Goal: Task Accomplishment & Management: Use online tool/utility

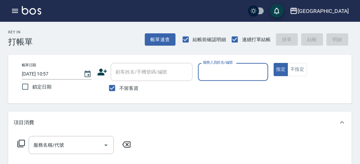
click at [217, 68] on input "服務人員姓名/編號" at bounding box center [233, 72] width 64 height 12
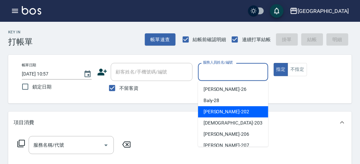
click at [209, 122] on span "聖德 -203" at bounding box center [232, 123] width 59 height 7
type input "聖德-203"
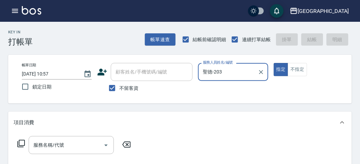
click at [27, 143] on div "服務名稱/代號 服務名稱/代號" at bounding box center [74, 145] width 121 height 18
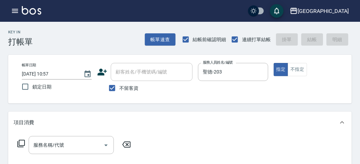
click at [22, 143] on icon at bounding box center [21, 144] width 8 height 8
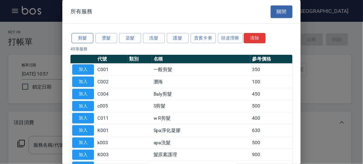
click at [81, 39] on button "剪髮" at bounding box center [83, 38] width 22 height 11
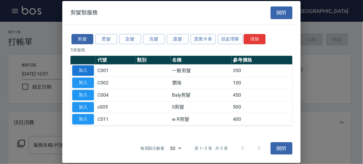
click at [81, 68] on button "加入" at bounding box center [83, 70] width 22 height 11
type input "一般剪髮(C001)"
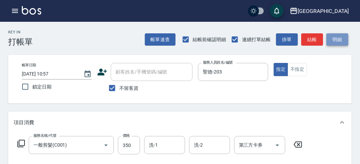
click at [337, 41] on button "明細" at bounding box center [337, 39] width 22 height 13
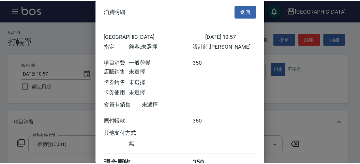
scroll to position [38, 0]
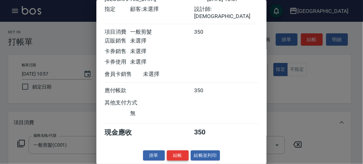
click at [175, 158] on button "結帳" at bounding box center [178, 156] width 22 height 11
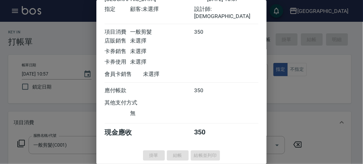
type input "[DATE] 11:46"
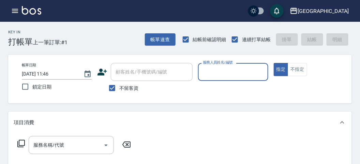
click at [210, 65] on div "服務人員姓名/編號" at bounding box center [233, 72] width 70 height 18
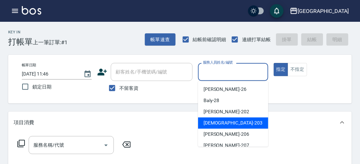
click at [228, 122] on div "聖德 -203" at bounding box center [233, 122] width 70 height 11
type input "聖德-203"
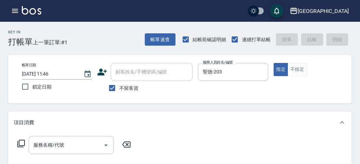
click at [22, 141] on icon at bounding box center [21, 144] width 8 height 8
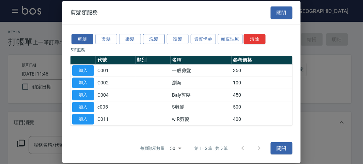
click at [149, 42] on button "洗髮" at bounding box center [154, 39] width 22 height 11
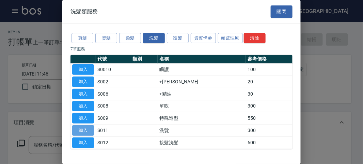
click at [86, 127] on button "加入" at bounding box center [83, 130] width 22 height 11
type input "洗髮(S011)"
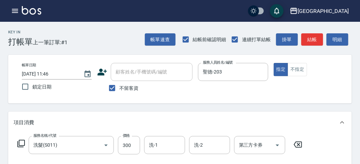
scroll to position [76, 0]
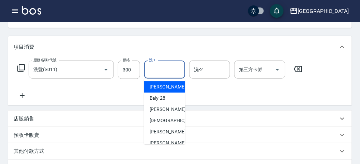
click at [168, 73] on input "洗-1" at bounding box center [164, 70] width 35 height 12
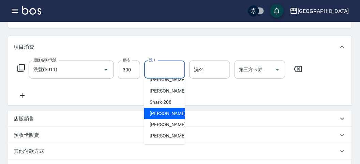
click at [164, 116] on span "小雲 -214" at bounding box center [173, 113] width 46 height 7
type input "小雲-214"
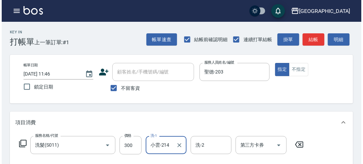
scroll to position [199, 0]
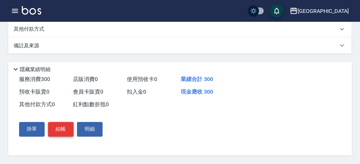
click at [67, 128] on button "結帳" at bounding box center [61, 129] width 26 height 14
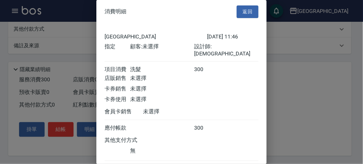
scroll to position [38, 0]
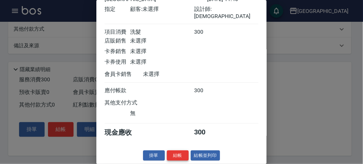
click at [172, 160] on button "結帳" at bounding box center [178, 156] width 22 height 11
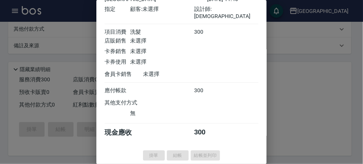
type input "[DATE] 12:04"
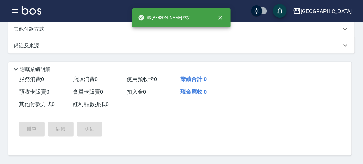
scroll to position [0, 0]
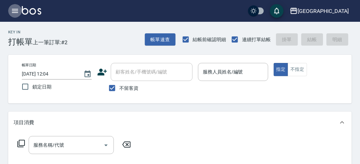
click at [18, 13] on icon "button" at bounding box center [15, 11] width 8 height 8
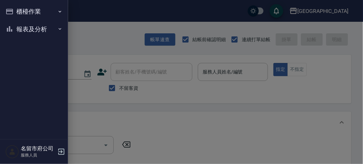
click at [24, 26] on button "報表及分析" at bounding box center [34, 29] width 63 height 18
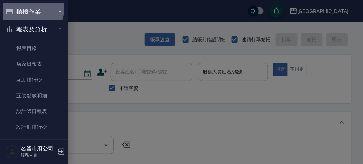
click at [22, 7] on button "櫃檯作業" at bounding box center [34, 12] width 63 height 18
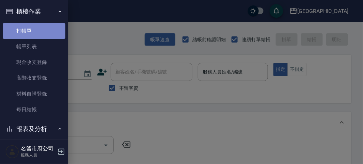
click at [41, 28] on link "打帳單" at bounding box center [34, 31] width 63 height 16
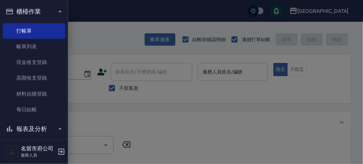
click at [107, 16] on div at bounding box center [181, 82] width 363 height 164
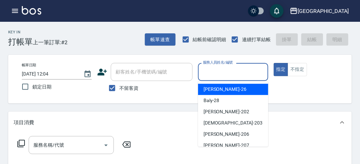
click at [241, 71] on input "服務人員姓名/編號" at bounding box center [233, 72] width 64 height 12
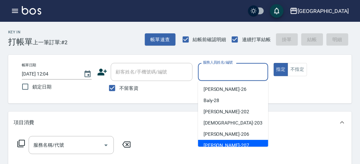
drag, startPoint x: 222, startPoint y: 141, endPoint x: 226, endPoint y: 140, distance: 4.1
click at [222, 141] on div "[PERSON_NAME] -207" at bounding box center [233, 145] width 70 height 11
type input "[PERSON_NAME]-207"
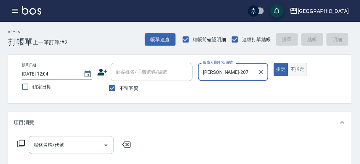
click at [303, 73] on button "不指定" at bounding box center [296, 69] width 19 height 13
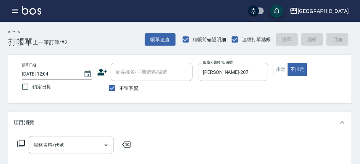
click at [23, 143] on icon at bounding box center [21, 144] width 8 height 8
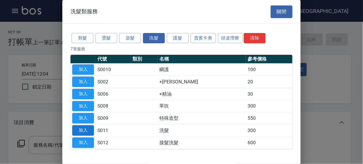
click at [91, 128] on button "加入" at bounding box center [83, 130] width 22 height 11
type input "洗髮(S011)"
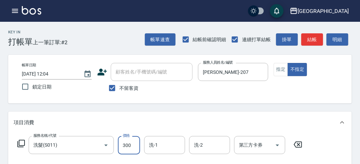
click at [132, 146] on input "300" at bounding box center [129, 145] width 22 height 18
type input "350"
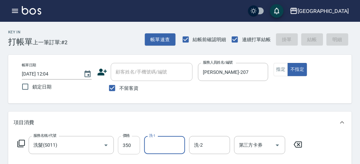
type input "[DATE] 12:09"
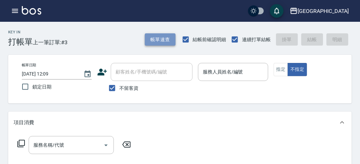
click at [161, 42] on button "帳單速查" at bounding box center [160, 39] width 31 height 13
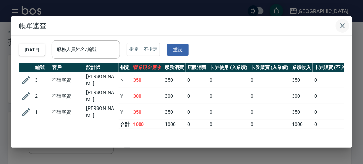
click at [341, 25] on icon "button" at bounding box center [343, 26] width 8 height 8
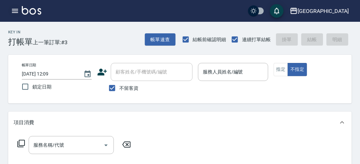
click at [15, 11] on icon "button" at bounding box center [15, 11] width 6 height 4
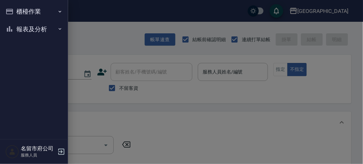
click at [19, 25] on button "報表及分析" at bounding box center [34, 29] width 63 height 18
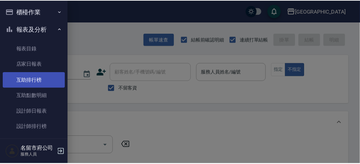
scroll to position [22, 0]
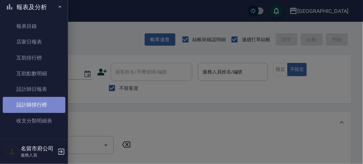
click at [39, 108] on link "設計師排行榜" at bounding box center [34, 105] width 63 height 16
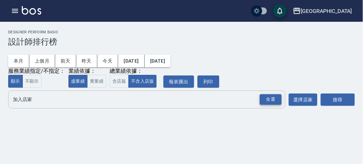
click at [271, 103] on div "全選" at bounding box center [271, 99] width 22 height 11
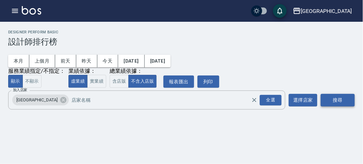
click at [334, 99] on button "搜尋" at bounding box center [338, 100] width 34 height 13
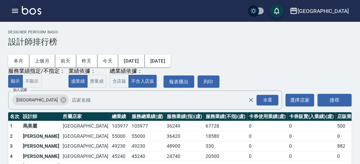
scroll to position [60, 0]
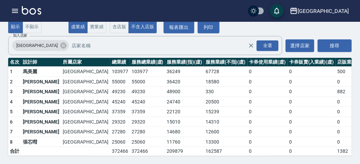
click at [26, 13] on img at bounding box center [31, 10] width 19 height 9
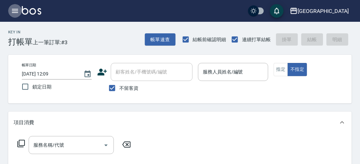
click at [12, 7] on icon "button" at bounding box center [15, 11] width 8 height 8
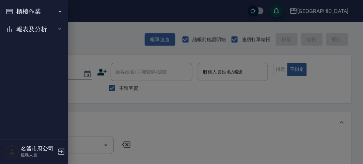
click at [12, 29] on icon "button" at bounding box center [9, 29] width 8 height 8
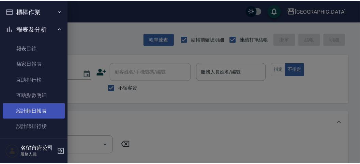
scroll to position [22, 0]
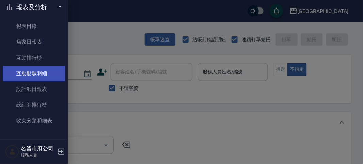
click at [39, 71] on link "互助點數明細" at bounding box center [34, 74] width 63 height 16
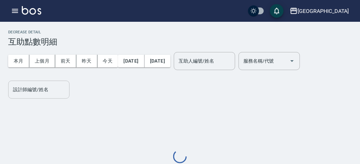
drag, startPoint x: 50, startPoint y: 87, endPoint x: 45, endPoint y: 82, distance: 6.5
click at [50, 86] on input "設計師編號/姓名" at bounding box center [38, 90] width 55 height 12
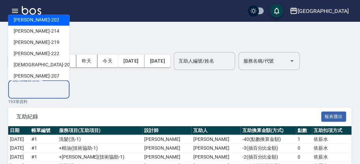
scroll to position [35, 0]
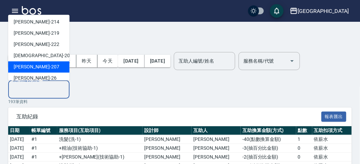
click at [47, 69] on div "[PERSON_NAME] -207" at bounding box center [38, 67] width 61 height 11
type input "[PERSON_NAME]-207"
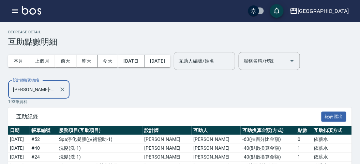
click at [97, 90] on div "本月 上個月 [DATE] [DATE] [DATE] [DATE] [DATE] 互助人編號/姓名 互助人編號/姓名 服務名稱/代號 服務名稱/代號 設計師…" at bounding box center [179, 73] width 343 height 52
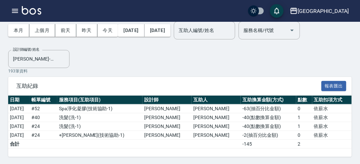
click at [34, 9] on img at bounding box center [31, 10] width 19 height 9
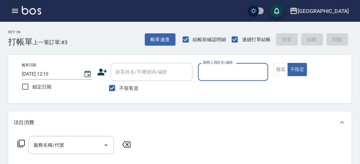
click at [93, 11] on div "名留市府 登出" at bounding box center [180, 11] width 360 height 22
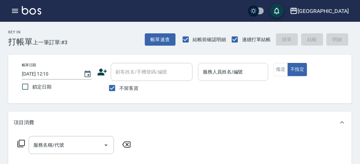
click at [211, 81] on div "服務人員姓名/編號" at bounding box center [233, 72] width 70 height 18
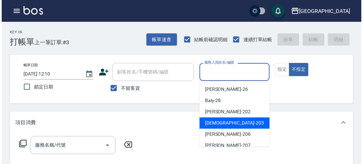
scroll to position [76, 0]
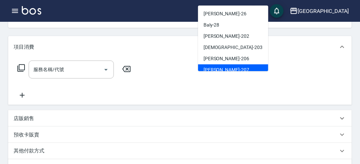
click at [257, 69] on div "[PERSON_NAME] -207" at bounding box center [233, 69] width 70 height 11
type input "[PERSON_NAME]-207"
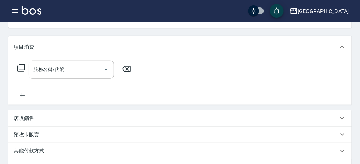
click at [19, 70] on icon at bounding box center [21, 68] width 8 height 8
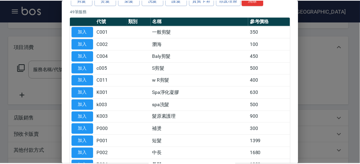
scroll to position [0, 0]
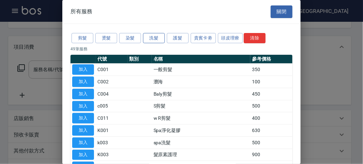
click at [156, 41] on button "洗髮" at bounding box center [154, 38] width 22 height 11
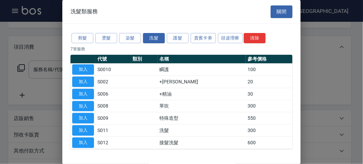
click at [90, 126] on button "加入" at bounding box center [83, 130] width 22 height 11
type input "洗髮(S011)"
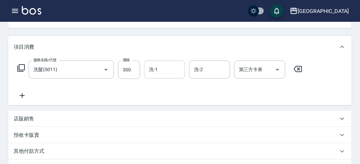
click at [177, 71] on input "洗-1" at bounding box center [164, 70] width 35 height 12
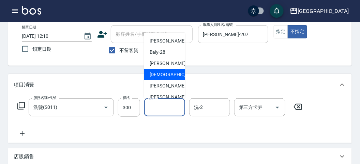
scroll to position [52, 0]
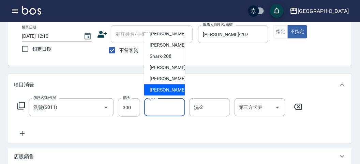
click at [159, 96] on ul "[PERSON_NAME] -26 Baly -28 [PERSON_NAME] -202 聖德 -203 [PERSON_NAME] -206 [PERSO…" at bounding box center [164, 66] width 41 height 66
click at [165, 89] on span "[PERSON_NAME] -222" at bounding box center [173, 90] width 46 height 7
type input "[PERSON_NAME]-222"
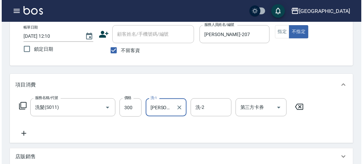
scroll to position [199, 0]
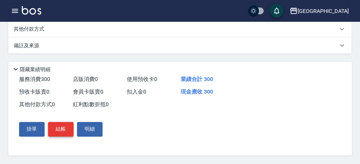
click at [59, 127] on button "結帳" at bounding box center [61, 129] width 26 height 14
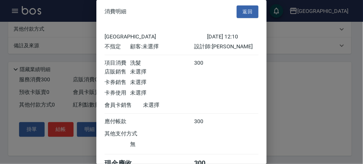
scroll to position [38, 0]
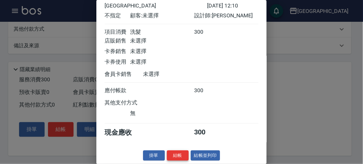
click at [182, 152] on button "結帳" at bounding box center [178, 156] width 22 height 11
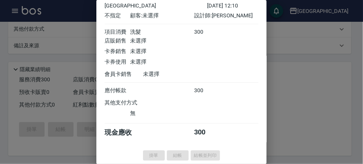
type input "[DATE] 12:15"
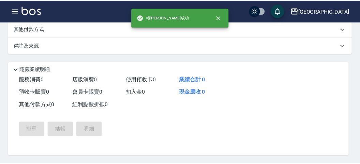
scroll to position [0, 0]
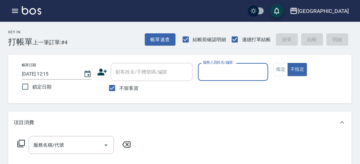
click at [216, 72] on input "服務人員姓名/編號" at bounding box center [233, 72] width 64 height 12
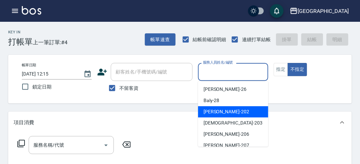
scroll to position [38, 0]
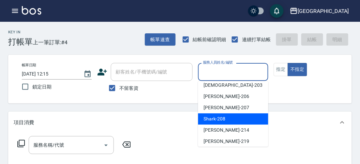
click at [230, 118] on div "Shark -208" at bounding box center [233, 118] width 70 height 11
type input "Shark-208"
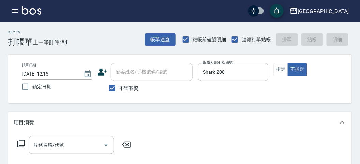
click at [19, 143] on icon at bounding box center [21, 144] width 8 height 8
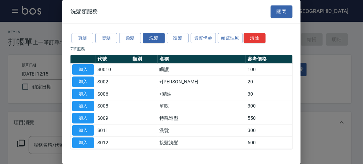
click at [87, 125] on button "加入" at bounding box center [83, 130] width 22 height 11
type input "洗髮(S011)"
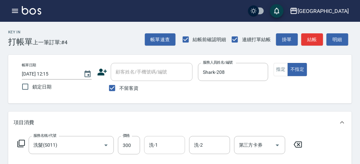
click at [170, 138] on div "洗-1" at bounding box center [164, 145] width 41 height 18
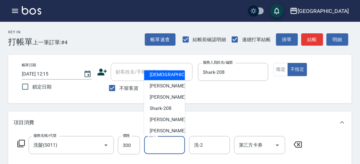
scroll to position [52, 0]
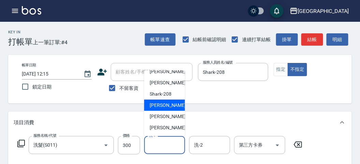
click at [170, 107] on div "小雲 -214" at bounding box center [164, 105] width 41 height 11
type input "小雲-214"
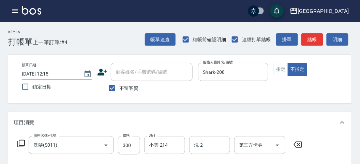
click at [20, 143] on icon at bounding box center [21, 144] width 8 height 8
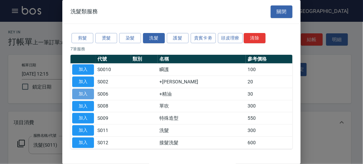
click at [87, 90] on button "加入" at bounding box center [83, 94] width 22 height 11
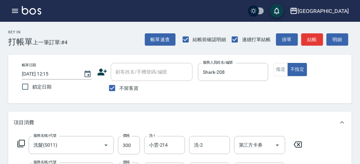
scroll to position [76, 0]
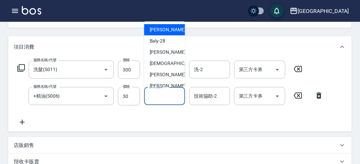
click at [163, 95] on div "技術協助-1 技術協助-1" at bounding box center [164, 96] width 41 height 18
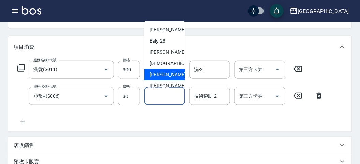
scroll to position [38, 0]
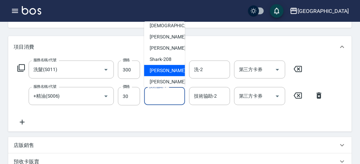
click at [163, 70] on span "小雲 -214" at bounding box center [173, 70] width 46 height 7
type input "小雲-214"
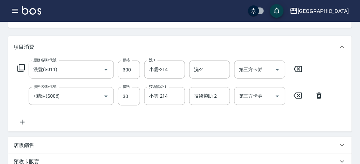
click at [23, 66] on icon at bounding box center [21, 68] width 8 height 8
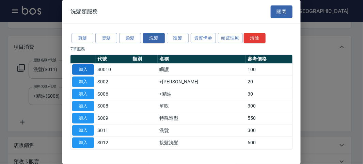
click at [87, 71] on button "加入" at bounding box center [83, 69] width 22 height 11
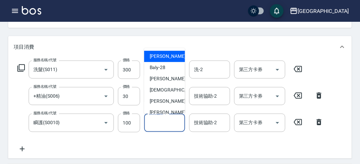
click at [149, 124] on input "技術協助-1" at bounding box center [164, 123] width 35 height 12
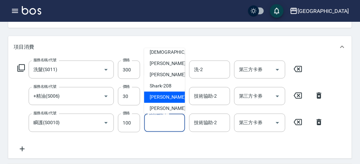
click at [161, 94] on span "小雲 -214" at bounding box center [173, 97] width 46 height 7
type input "小雲-214"
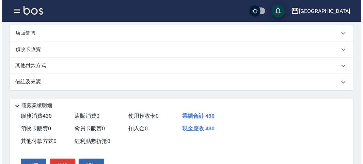
scroll to position [252, 0]
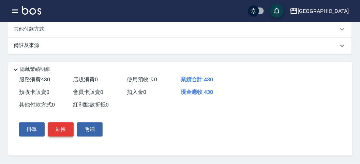
click at [72, 126] on button "結帳" at bounding box center [61, 130] width 26 height 14
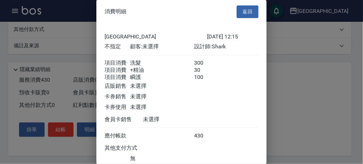
scroll to position [53, 0]
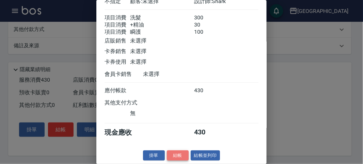
click at [179, 159] on button "結帳" at bounding box center [178, 156] width 22 height 11
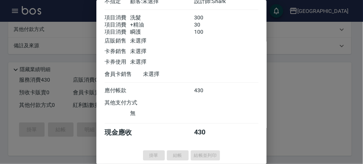
type input "[DATE] 13:07"
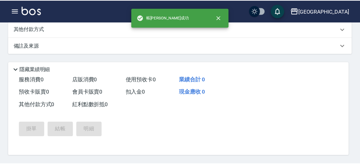
scroll to position [0, 0]
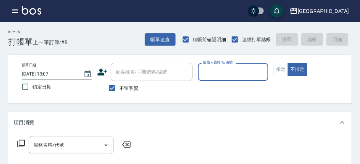
click at [239, 65] on div "服務人員姓名/編號" at bounding box center [233, 72] width 70 height 18
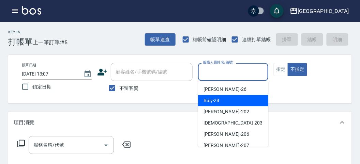
scroll to position [38, 0]
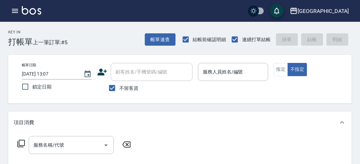
click at [313, 101] on div "帳單日期 [DATE] 13:07 鎖定日期 顧客姓名/手機號碼/編號 顧客姓名/手機號碼/編號 不留客資 服務人員姓名/編號 服務人員姓名/編號 指定 不指定" at bounding box center [179, 79] width 343 height 49
click at [227, 69] on input "服務人員姓名/編號" at bounding box center [233, 72] width 64 height 12
click at [224, 151] on div "服務名稱/代號 服務名稱/代號" at bounding box center [179, 157] width 343 height 47
click at [219, 70] on input "服務人員姓名/編號" at bounding box center [233, 72] width 64 height 12
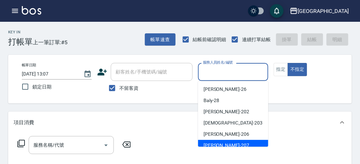
click at [218, 144] on span "[PERSON_NAME] -207" at bounding box center [226, 145] width 46 height 7
type input "[PERSON_NAME]-207"
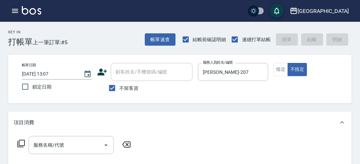
click at [22, 142] on icon at bounding box center [21, 144] width 8 height 8
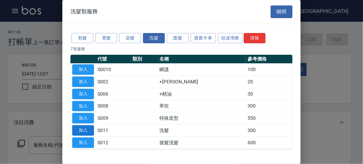
click at [77, 133] on button "加入" at bounding box center [83, 130] width 22 height 11
type input "洗髮(S011)"
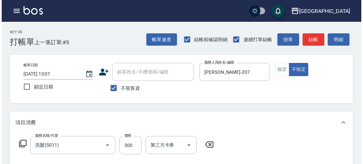
scroll to position [199, 0]
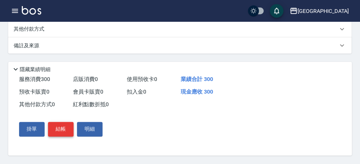
click at [55, 130] on button "結帳" at bounding box center [61, 129] width 26 height 14
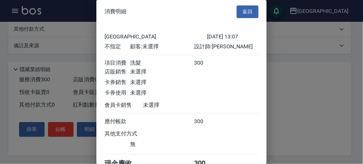
scroll to position [38, 0]
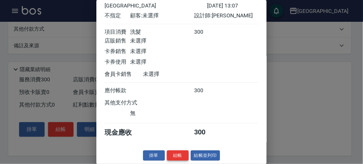
click at [182, 152] on button "結帳" at bounding box center [178, 156] width 22 height 11
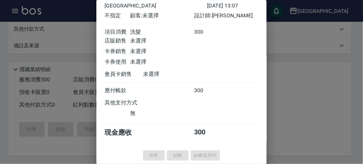
type input "[DATE] 13:13"
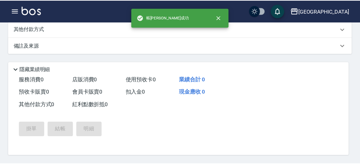
scroll to position [0, 0]
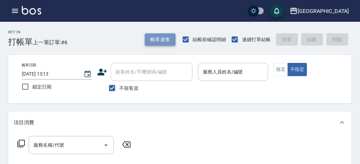
click at [158, 38] on button "帳單速查" at bounding box center [160, 39] width 31 height 13
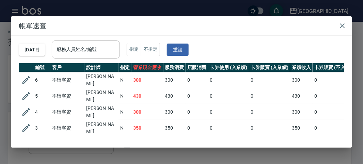
click at [91, 39] on div "[DATE] 服務人員姓名/編號 服務人員姓名/編號 指定 不指定 重設" at bounding box center [181, 50] width 325 height 28
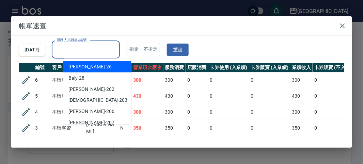
click at [89, 44] on input "服務人員姓名/編號" at bounding box center [86, 50] width 62 height 12
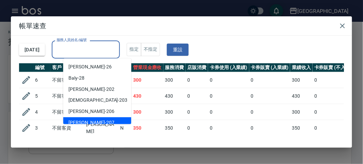
click at [90, 120] on div "[PERSON_NAME] -207" at bounding box center [97, 122] width 68 height 11
type input "[PERSON_NAME]-207"
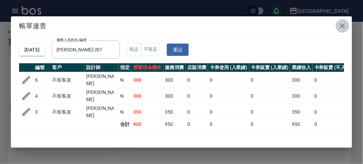
click at [341, 24] on icon "button" at bounding box center [342, 25] width 5 height 5
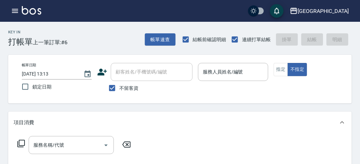
click at [19, 13] on button "button" at bounding box center [15, 11] width 14 height 14
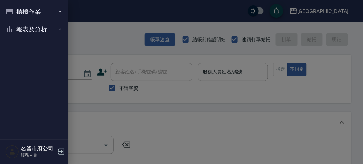
click at [18, 13] on button "櫃檯作業" at bounding box center [34, 12] width 63 height 18
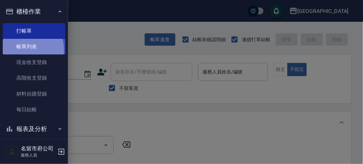
click at [22, 50] on link "帳單列表" at bounding box center [34, 47] width 63 height 16
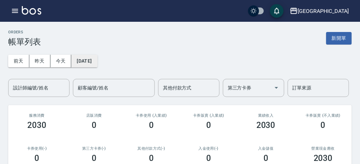
click at [90, 58] on button "[DATE]" at bounding box center [84, 61] width 26 height 13
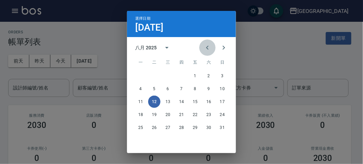
click at [206, 46] on icon "Previous month" at bounding box center [207, 48] width 8 height 8
click at [207, 48] on icon "Previous month" at bounding box center [207, 48] width 8 height 8
click at [171, 125] on button "25" at bounding box center [168, 128] width 12 height 12
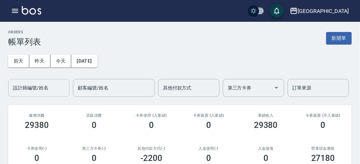
click at [37, 89] on input "設計師編號/姓名" at bounding box center [38, 88] width 55 height 12
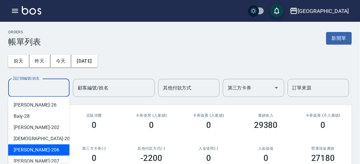
click at [54, 150] on div "[PERSON_NAME] -206" at bounding box center [38, 149] width 61 height 11
type input "[PERSON_NAME]-206"
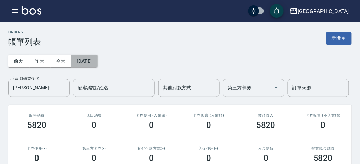
click at [81, 58] on button "[DATE]" at bounding box center [84, 61] width 26 height 13
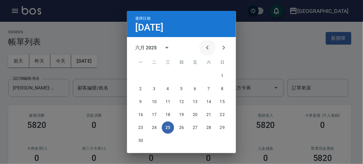
click at [208, 49] on icon "Previous month" at bounding box center [207, 48] width 8 height 8
click at [205, 103] on button "17" at bounding box center [209, 102] width 12 height 12
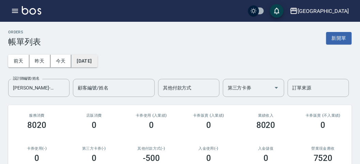
click at [95, 62] on button "[DATE]" at bounding box center [84, 61] width 26 height 13
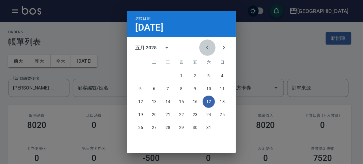
click at [206, 49] on icon "Previous month" at bounding box center [207, 48] width 8 height 8
click at [206, 49] on icon "Previous month" at bounding box center [207, 48] width 2 height 4
click at [205, 125] on button "29" at bounding box center [209, 128] width 12 height 12
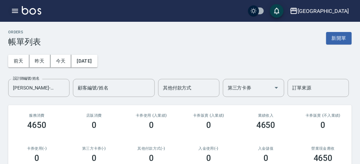
click at [15, 15] on icon "button" at bounding box center [15, 11] width 8 height 8
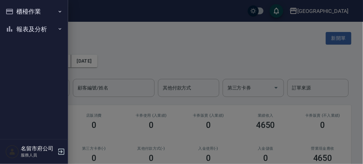
click at [15, 14] on button "櫃檯作業" at bounding box center [34, 12] width 63 height 18
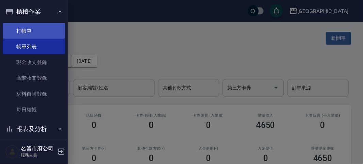
click at [24, 32] on link "打帳單" at bounding box center [34, 31] width 63 height 16
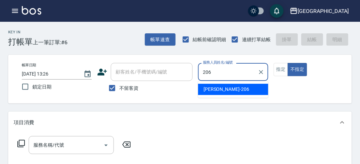
type input "[PERSON_NAME]-206"
type button "false"
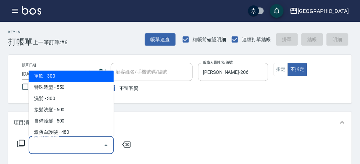
scroll to position [385, 0]
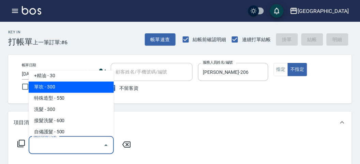
click at [199, 97] on div "帳單日期 [DATE] 13:26 鎖定日期 顧客姓名/手機號碼/編號 顧客姓名/手機號碼/編號 不留客資 服務人員姓名/編號 [PERSON_NAME]-2…" at bounding box center [179, 79] width 343 height 49
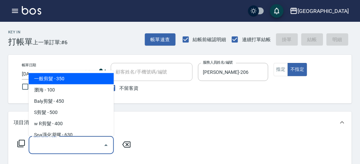
click at [53, 143] on input "服務名稱/代號" at bounding box center [66, 145] width 69 height 12
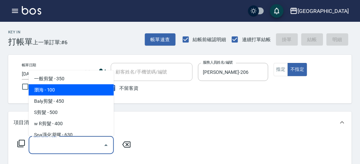
type input "瀏海(C002)"
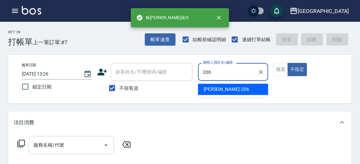
type input "[PERSON_NAME]-206"
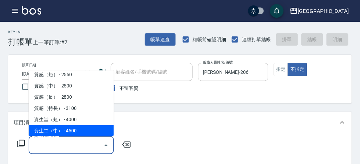
scroll to position [206, 0]
type input "一般(短)(R000)"
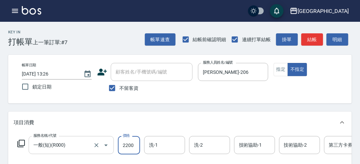
type input "2200"
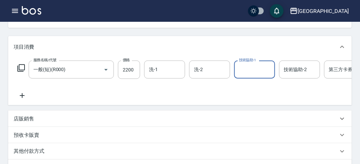
scroll to position [189, 0]
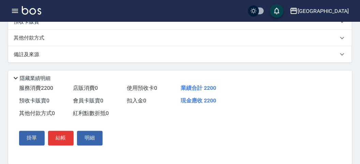
click at [53, 42] on div "其他付款方式" at bounding box center [176, 37] width 324 height 7
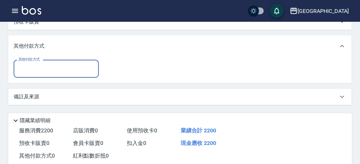
scroll to position [0, 0]
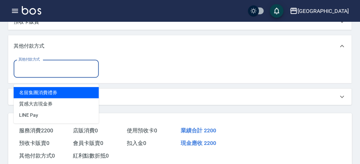
click at [70, 75] on input "其他付款方式" at bounding box center [56, 69] width 79 height 12
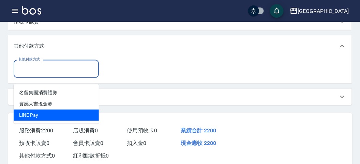
click at [60, 113] on span "LlNE Pay" at bounding box center [56, 115] width 85 height 11
type input "LlNE Pay"
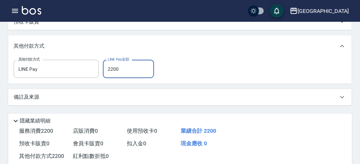
type input "2200"
click at [280, 40] on div "項目消費 服務名稱/代號 一般(短)(R000) 服務名稱/代號 價格 2200 價格 洗-1 洗-1 洗-2 洗-2 技術協助-1 技術協助-1 技術協助-…" at bounding box center [179, 14] width 343 height 183
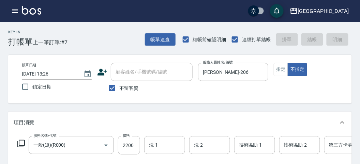
type input "[DATE] 13:29"
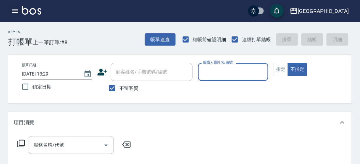
click at [15, 10] on icon "button" at bounding box center [15, 11] width 8 height 8
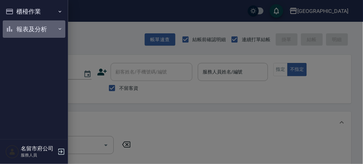
click at [24, 27] on button "報表及分析" at bounding box center [34, 29] width 63 height 18
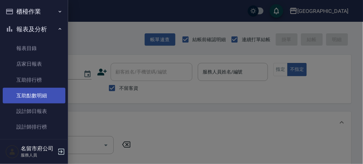
drag, startPoint x: 42, startPoint y: 97, endPoint x: 0, endPoint y: 161, distance: 76.3
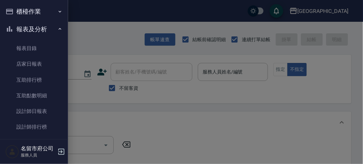
click at [42, 97] on link "互助點數明細" at bounding box center [34, 96] width 63 height 16
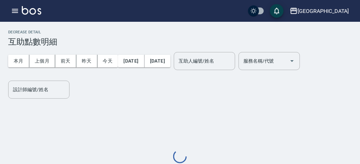
click at [226, 50] on div "本月 上個月 [DATE] [DATE] [DATE] [DATE] [DATE] 互助人編號/姓名 互助人編號/姓名 服務名稱/代號 服務名稱/代號" at bounding box center [154, 61] width 292 height 29
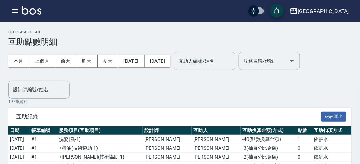
drag, startPoint x: 228, startPoint y: 63, endPoint x: 220, endPoint y: 68, distance: 9.2
click at [227, 63] on input "互助人編號/姓名" at bounding box center [204, 61] width 55 height 12
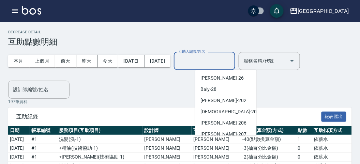
scroll to position [52, 0]
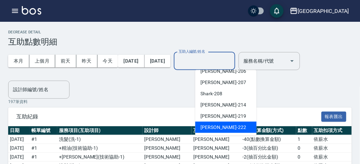
click at [215, 127] on span "[PERSON_NAME] -222" at bounding box center [224, 127] width 46 height 7
type input "[PERSON_NAME]-222"
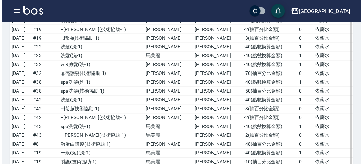
scroll to position [979, 0]
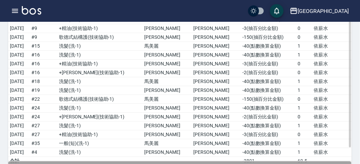
drag, startPoint x: 297, startPoint y: 144, endPoint x: 235, endPoint y: 139, distance: 61.9
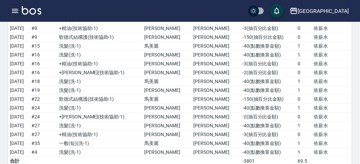
click at [16, 17] on button "button" at bounding box center [15, 11] width 14 height 14
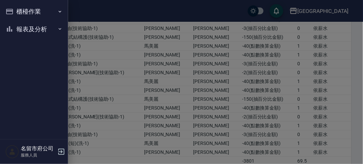
click at [18, 15] on button "櫃檯作業" at bounding box center [34, 12] width 63 height 18
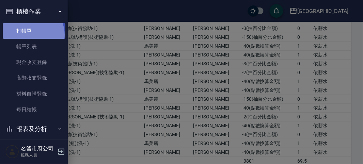
click at [30, 34] on link "打帳單" at bounding box center [34, 31] width 63 height 16
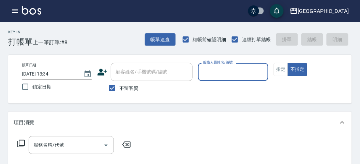
click at [225, 76] on input "服務人員姓名/編號" at bounding box center [233, 72] width 64 height 12
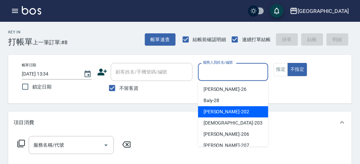
drag, startPoint x: 236, startPoint y: 117, endPoint x: 239, endPoint y: 120, distance: 4.4
click at [237, 119] on div "聖德 -203" at bounding box center [233, 122] width 70 height 11
type input "聖德-203"
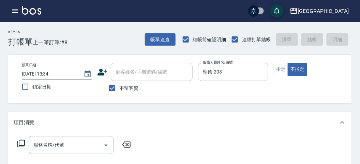
click at [18, 146] on icon at bounding box center [21, 144] width 8 height 8
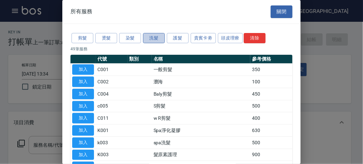
drag, startPoint x: 158, startPoint y: 39, endPoint x: 155, endPoint y: 42, distance: 3.9
click at [158, 39] on button "洗髮" at bounding box center [154, 38] width 22 height 11
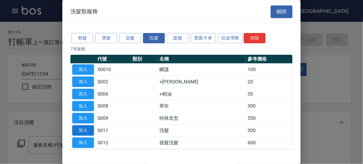
click at [81, 128] on button "加入" at bounding box center [83, 130] width 22 height 11
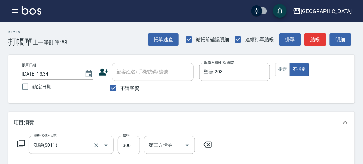
type input "洗髮(S011)"
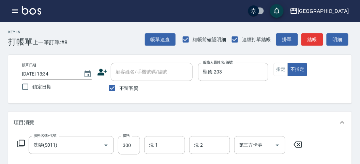
click at [18, 144] on icon at bounding box center [21, 144] width 8 height 8
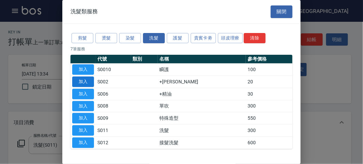
click at [89, 81] on button "加入" at bounding box center [83, 82] width 22 height 11
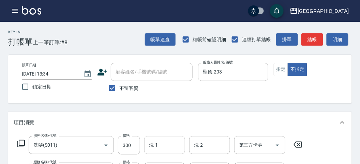
click at [174, 147] on input "洗-1" at bounding box center [164, 145] width 35 height 12
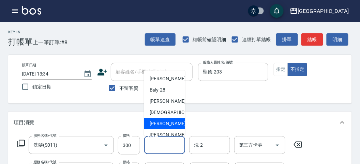
scroll to position [52, 0]
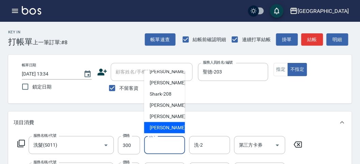
click at [168, 127] on span "[PERSON_NAME] -222" at bounding box center [173, 127] width 46 height 7
type input "[PERSON_NAME]-222"
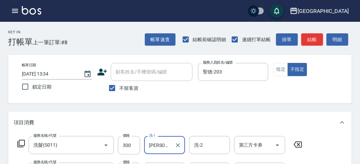
scroll to position [113, 0]
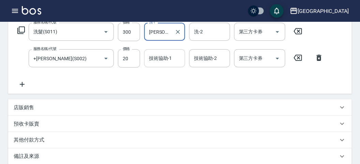
click at [154, 62] on input "技術協助-1" at bounding box center [164, 58] width 35 height 12
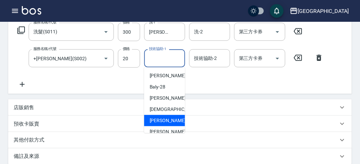
scroll to position [52, 0]
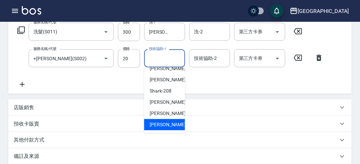
click at [169, 127] on span "[PERSON_NAME] -222" at bounding box center [173, 124] width 46 height 7
type input "[PERSON_NAME]-222"
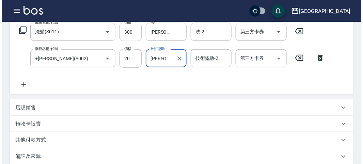
scroll to position [226, 0]
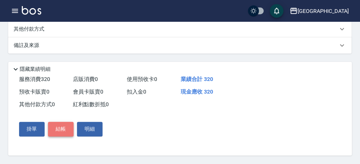
click at [60, 128] on button "結帳" at bounding box center [61, 129] width 26 height 14
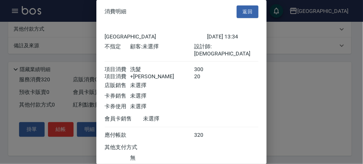
scroll to position [45, 0]
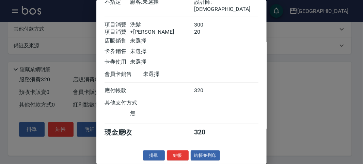
drag, startPoint x: 174, startPoint y: 152, endPoint x: 177, endPoint y: 150, distance: 3.9
click at [175, 151] on button "結帳" at bounding box center [178, 156] width 22 height 11
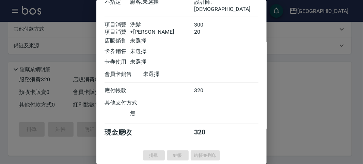
type input "[DATE] 13:35"
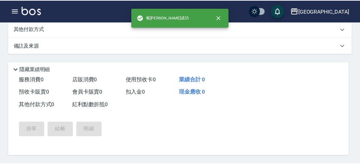
scroll to position [0, 0]
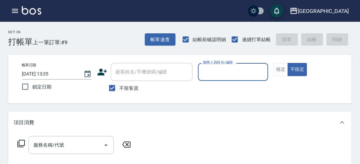
click at [234, 81] on div "服務人員姓名/編號" at bounding box center [233, 72] width 70 height 18
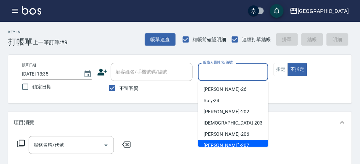
click at [229, 143] on div "[PERSON_NAME] -207" at bounding box center [233, 145] width 70 height 11
type input "[PERSON_NAME]-207"
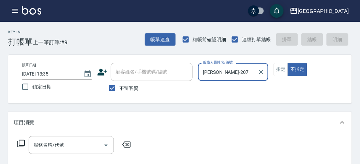
click at [21, 147] on icon at bounding box center [20, 143] width 7 height 7
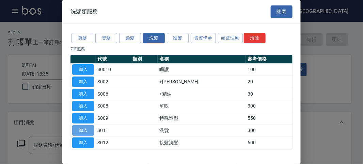
click at [83, 128] on button "加入" at bounding box center [83, 130] width 22 height 11
type input "洗髮(S011)"
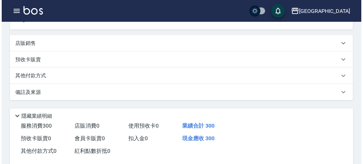
scroll to position [199, 0]
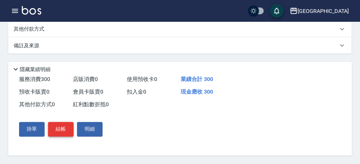
click at [57, 125] on button "結帳" at bounding box center [61, 129] width 26 height 14
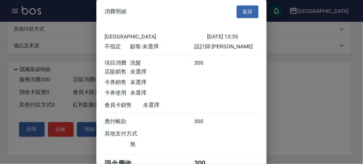
scroll to position [38, 0]
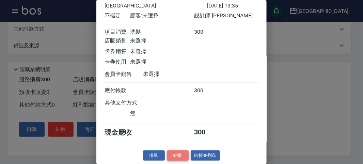
click at [169, 157] on button "結帳" at bounding box center [178, 156] width 22 height 11
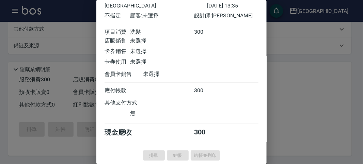
type input "[DATE] 14:01"
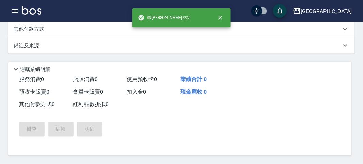
scroll to position [0, 0]
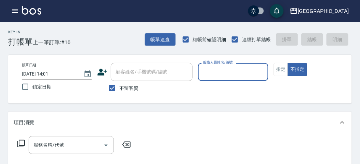
drag, startPoint x: 213, startPoint y: 70, endPoint x: 210, endPoint y: 76, distance: 6.3
click at [213, 70] on input "服務人員姓名/編號" at bounding box center [233, 72] width 64 height 12
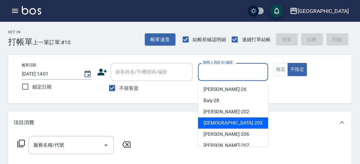
click at [204, 124] on span "聖德 -203" at bounding box center [232, 123] width 59 height 7
type input "聖德-203"
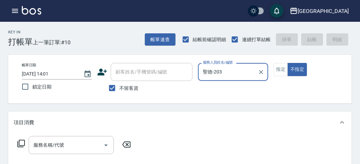
click at [19, 142] on icon at bounding box center [20, 143] width 7 height 7
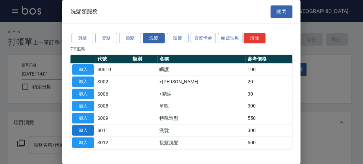
click at [85, 130] on button "加入" at bounding box center [83, 130] width 22 height 11
type input "洗髮(S011)"
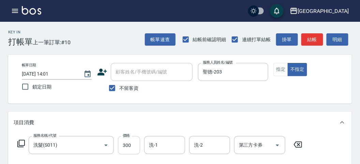
click at [129, 151] on input "300" at bounding box center [129, 145] width 22 height 18
type input "350"
click at [340, 40] on button "明細" at bounding box center [337, 39] width 22 height 13
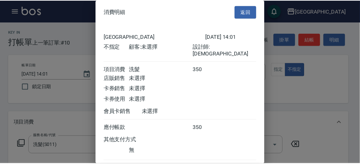
scroll to position [38, 0]
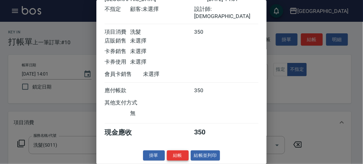
click at [180, 158] on button "結帳" at bounding box center [178, 156] width 22 height 11
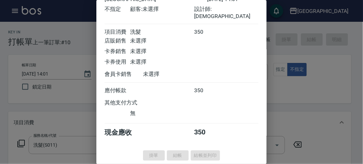
type input "[DATE] 14:14"
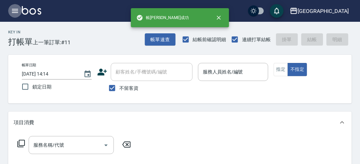
click at [18, 14] on icon "button" at bounding box center [15, 11] width 8 height 8
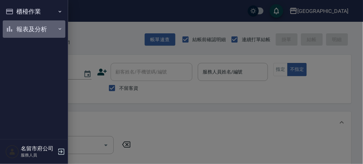
click at [18, 31] on button "報表及分析" at bounding box center [34, 29] width 63 height 18
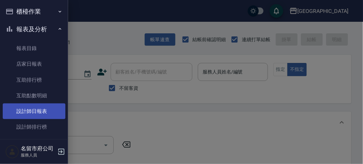
click at [31, 111] on link "設計師日報表" at bounding box center [34, 112] width 63 height 16
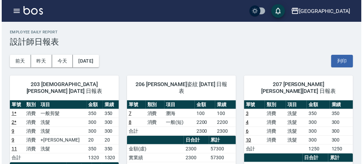
scroll to position [38, 0]
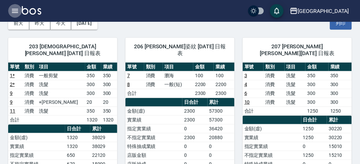
click at [15, 14] on icon "button" at bounding box center [15, 11] width 8 height 8
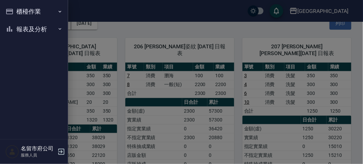
click at [15, 14] on button "櫃檯作業" at bounding box center [34, 12] width 63 height 18
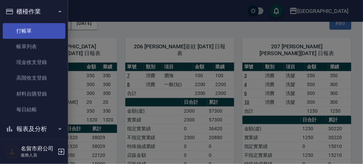
click at [21, 31] on link "打帳單" at bounding box center [34, 31] width 63 height 16
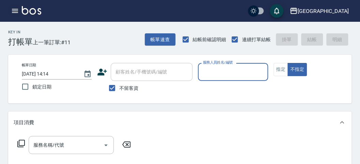
click at [14, 16] on button "button" at bounding box center [15, 11] width 14 height 14
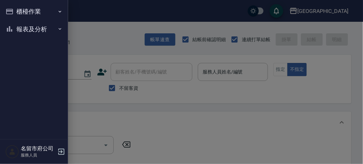
click at [26, 12] on button "櫃檯作業" at bounding box center [34, 12] width 63 height 18
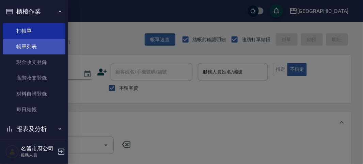
scroll to position [6, 0]
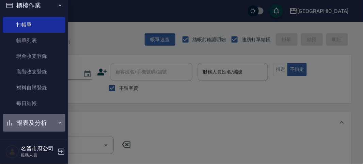
click at [40, 126] on button "報表及分析" at bounding box center [34, 123] width 63 height 18
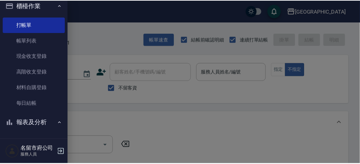
scroll to position [82, 0]
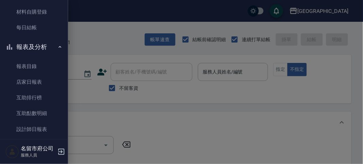
drag, startPoint x: 51, startPoint y: 114, endPoint x: 80, endPoint y: 111, distance: 29.1
click at [51, 115] on link "互助點數明細" at bounding box center [34, 114] width 63 height 16
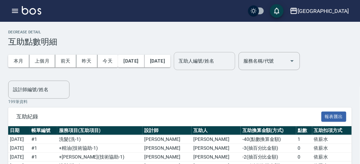
drag, startPoint x: 209, startPoint y: 63, endPoint x: 226, endPoint y: 64, distance: 16.4
click at [212, 63] on input "互助人編號/姓名" at bounding box center [204, 61] width 55 height 12
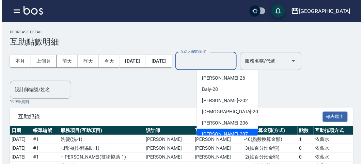
scroll to position [52, 0]
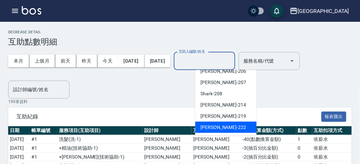
click at [217, 121] on div "[PERSON_NAME] -219" at bounding box center [225, 116] width 61 height 11
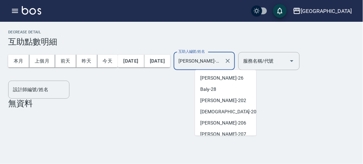
drag, startPoint x: 234, startPoint y: 63, endPoint x: 234, endPoint y: 68, distance: 5.4
click at [222, 63] on input "[PERSON_NAME]-219" at bounding box center [199, 61] width 45 height 12
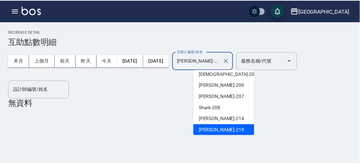
scroll to position [52, 0]
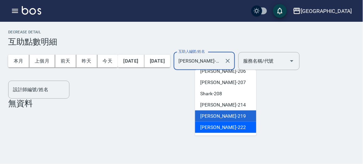
click at [224, 127] on div "[PERSON_NAME] -222" at bounding box center [225, 127] width 61 height 11
type input "[PERSON_NAME]-222"
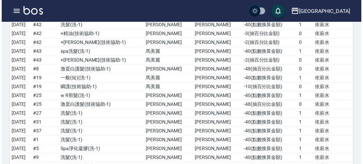
scroll to position [996, 0]
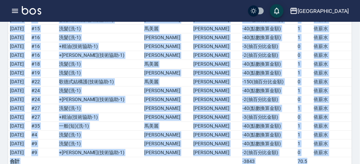
drag, startPoint x: 300, startPoint y: 147, endPoint x: 361, endPoint y: 147, distance: 61.3
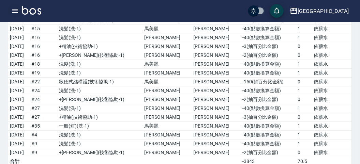
click at [19, 7] on div "名留市府 登出" at bounding box center [180, 11] width 360 height 22
click at [16, 16] on button "button" at bounding box center [15, 11] width 14 height 14
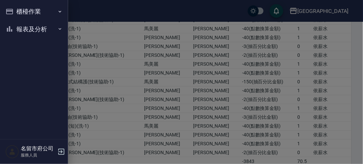
click at [19, 16] on button "櫃檯作業" at bounding box center [34, 12] width 63 height 18
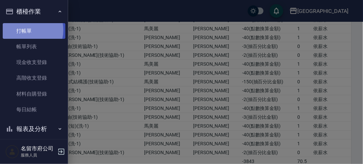
click at [26, 31] on link "打帳單" at bounding box center [34, 31] width 63 height 16
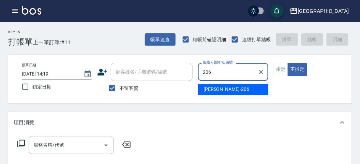
type input "206"
type button "false"
type input "[PERSON_NAME]-206"
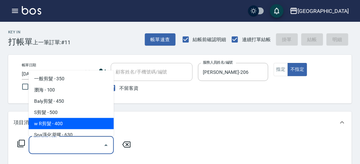
type input "w R剪髮(C011)"
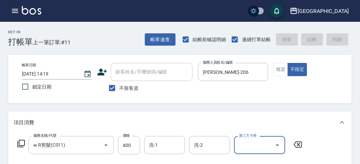
type input "[DATE] 14:34"
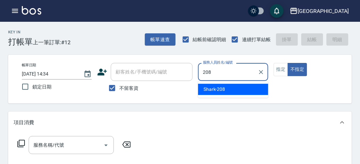
click at [209, 90] on span "Shark -208" at bounding box center [214, 89] width 22 height 7
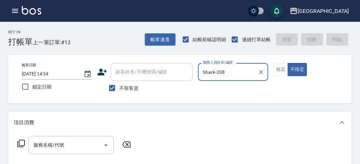
type input "Shark-208"
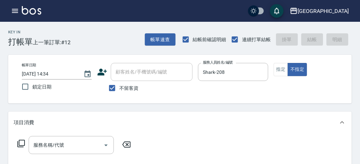
click at [20, 143] on icon at bounding box center [21, 144] width 8 height 8
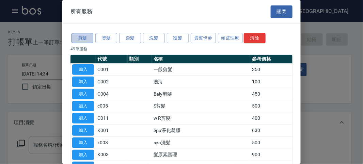
click at [85, 38] on button "剪髮" at bounding box center [83, 38] width 22 height 11
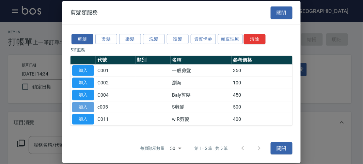
click at [85, 106] on button "加入" at bounding box center [83, 107] width 22 height 11
type input "S剪髮(c005)"
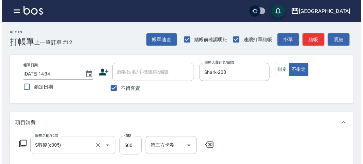
scroll to position [189, 0]
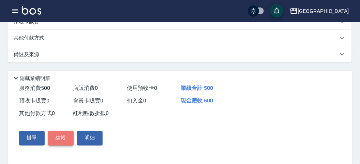
click at [55, 138] on button "結帳" at bounding box center [61, 138] width 26 height 14
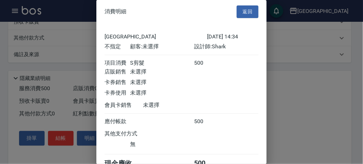
scroll to position [38, 0]
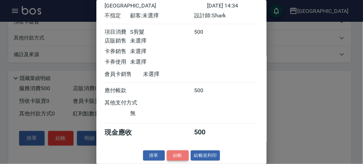
click at [175, 155] on button "結帳" at bounding box center [178, 156] width 22 height 11
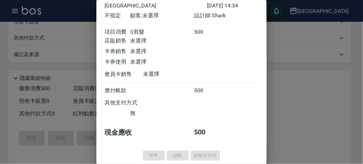
type input "[DATE] 14:38"
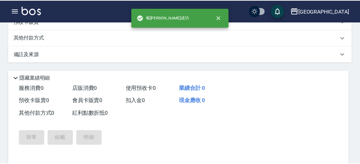
scroll to position [0, 0]
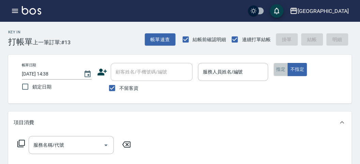
click at [280, 68] on button "指定" at bounding box center [280, 69] width 15 height 13
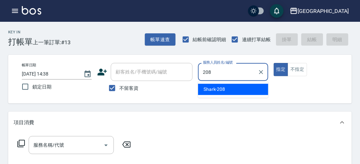
click at [221, 89] on span "Shark -208" at bounding box center [214, 89] width 22 height 7
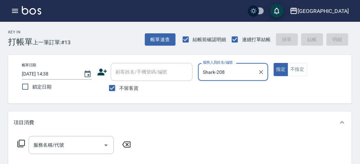
type input "Shark-208"
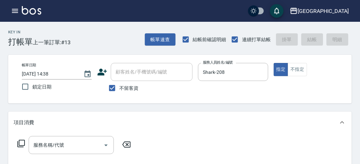
click at [21, 142] on icon at bounding box center [21, 144] width 8 height 8
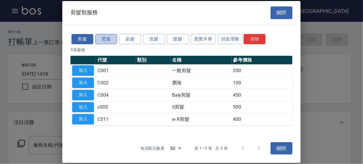
click at [103, 40] on button "燙髮" at bounding box center [106, 39] width 22 height 11
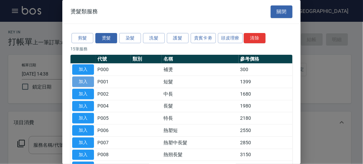
click at [79, 81] on button "加入" at bounding box center [83, 82] width 22 height 11
type input "短髮(P001)"
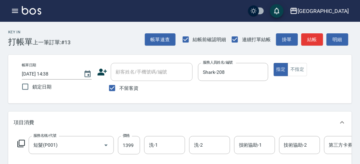
click at [23, 142] on icon at bounding box center [21, 144] width 8 height 8
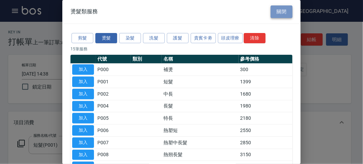
click at [280, 13] on button "關閉" at bounding box center [282, 11] width 22 height 13
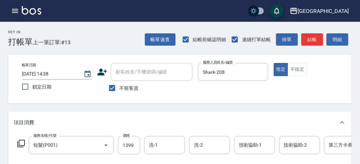
click at [20, 142] on icon at bounding box center [21, 144] width 8 height 8
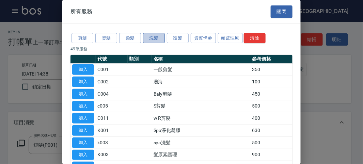
click at [154, 40] on button "洗髮" at bounding box center [154, 38] width 22 height 11
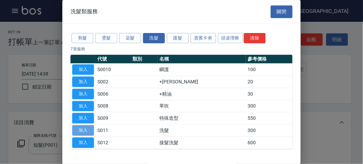
click at [88, 129] on button "加入" at bounding box center [83, 130] width 22 height 11
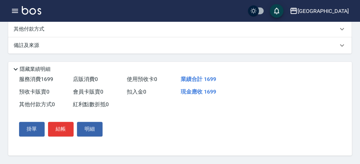
scroll to position [119, 0]
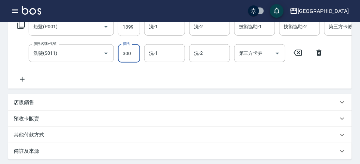
click at [136, 26] on input "1399" at bounding box center [129, 27] width 22 height 18
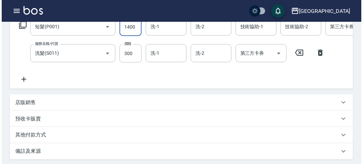
scroll to position [232, 0]
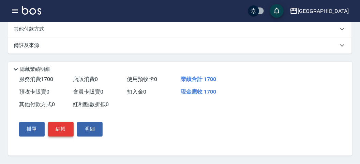
type input "1400"
click at [64, 127] on button "結帳" at bounding box center [61, 129] width 26 height 14
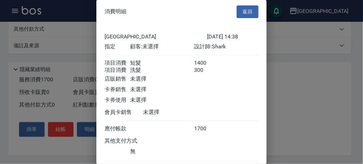
scroll to position [45, 0]
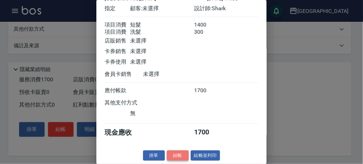
click at [178, 155] on button "結帳" at bounding box center [178, 156] width 22 height 11
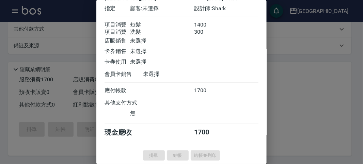
type input "[DATE] 14:39"
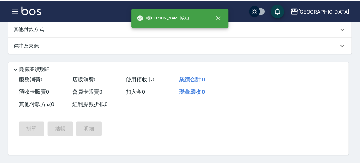
scroll to position [0, 0]
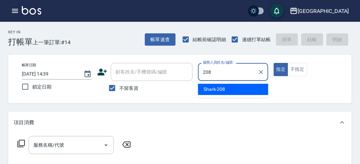
click at [233, 88] on div "Shark -208" at bounding box center [233, 89] width 70 height 11
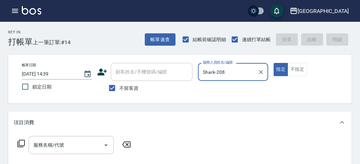
type input "Shark-208"
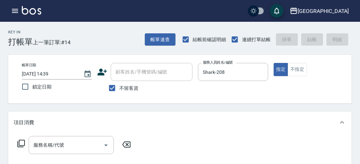
click at [22, 141] on icon at bounding box center [21, 144] width 8 height 8
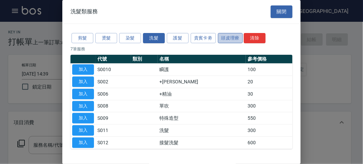
click at [234, 39] on button "頭皮理療" at bounding box center [230, 38] width 25 height 11
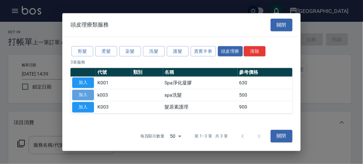
click at [86, 95] on button "加入" at bounding box center [83, 95] width 22 height 11
type input "spa洗髮(k003)"
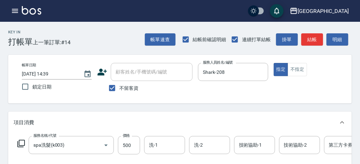
click at [20, 143] on icon at bounding box center [21, 144] width 8 height 8
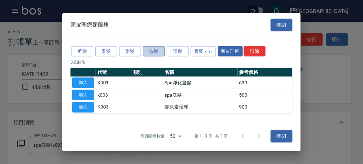
click at [154, 49] on button "洗髮" at bounding box center [154, 51] width 22 height 11
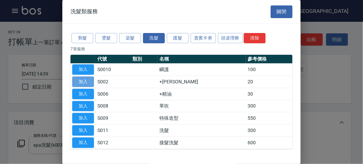
click at [85, 78] on button "加入" at bounding box center [83, 82] width 22 height 11
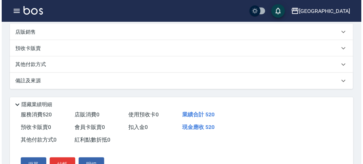
scroll to position [227, 0]
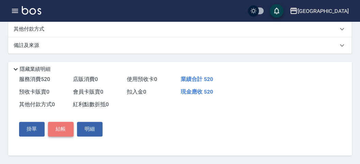
click at [57, 131] on button "結帳" at bounding box center [61, 129] width 26 height 14
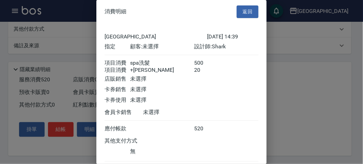
scroll to position [45, 0]
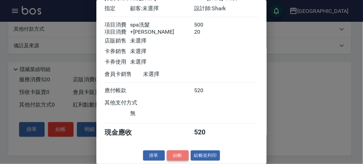
click at [176, 154] on button "結帳" at bounding box center [178, 156] width 22 height 11
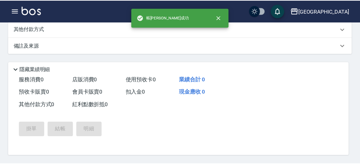
scroll to position [0, 0]
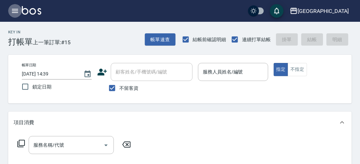
click at [16, 9] on icon "button" at bounding box center [15, 11] width 6 height 4
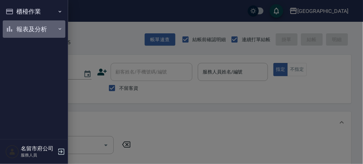
click at [40, 27] on button "報表及分析" at bounding box center [34, 29] width 63 height 18
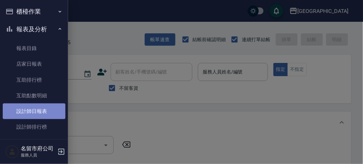
click at [48, 113] on link "設計師日報表" at bounding box center [34, 112] width 63 height 16
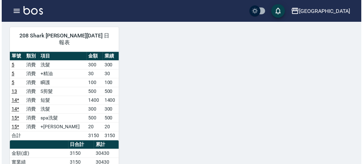
scroll to position [265, 0]
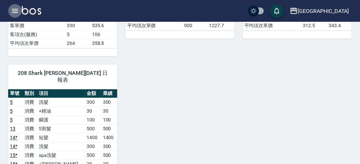
click at [17, 14] on icon "button" at bounding box center [15, 11] width 8 height 8
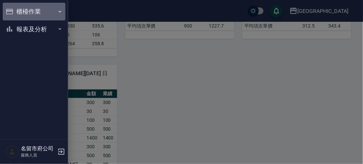
click at [34, 12] on button "櫃檯作業" at bounding box center [34, 12] width 63 height 18
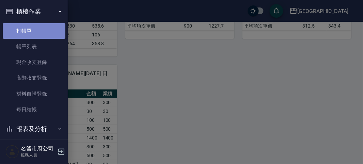
click at [35, 30] on link "打帳單" at bounding box center [34, 31] width 63 height 16
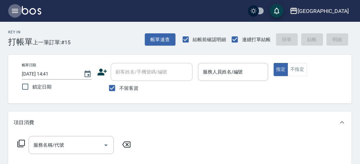
click at [19, 9] on button "button" at bounding box center [15, 11] width 14 height 14
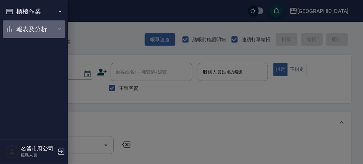
click at [15, 21] on button "報表及分析" at bounding box center [34, 29] width 63 height 18
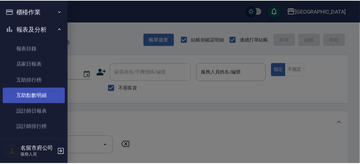
scroll to position [22, 0]
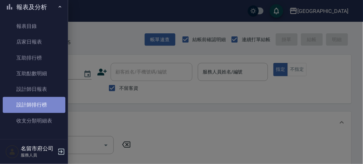
click at [40, 103] on link "設計師排行榜" at bounding box center [34, 105] width 63 height 16
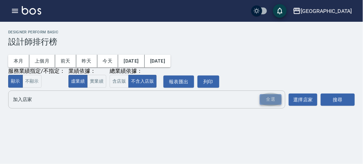
click at [271, 101] on div "全選" at bounding box center [271, 99] width 22 height 11
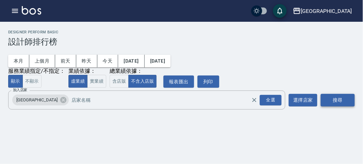
click at [339, 96] on button "搜尋" at bounding box center [338, 100] width 34 height 13
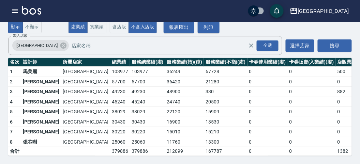
scroll to position [21, 0]
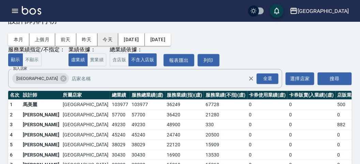
click at [106, 41] on button "今天" at bounding box center [107, 39] width 21 height 13
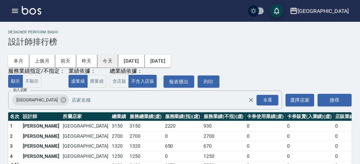
scroll to position [20, 0]
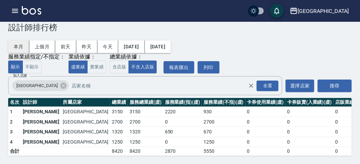
click at [21, 45] on button "本月" at bounding box center [18, 47] width 21 height 13
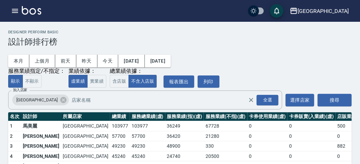
scroll to position [60, 0]
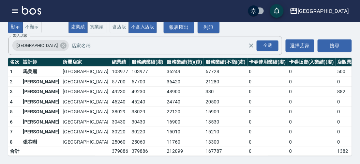
click at [34, 11] on img at bounding box center [31, 10] width 19 height 9
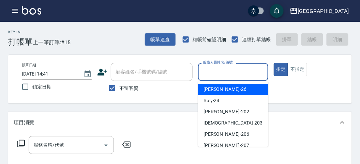
click at [245, 76] on input "服務人員姓名/編號" at bounding box center [233, 72] width 64 height 12
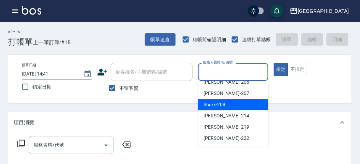
scroll to position [14, 0]
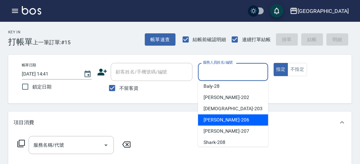
drag, startPoint x: 236, startPoint y: 120, endPoint x: 230, endPoint y: 122, distance: 6.5
click at [236, 120] on div "[PERSON_NAME] -206" at bounding box center [233, 119] width 70 height 11
type input "[PERSON_NAME]-206"
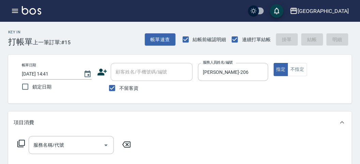
click at [20, 144] on icon at bounding box center [21, 144] width 8 height 8
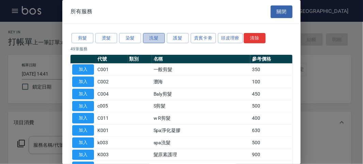
click at [156, 39] on button "洗髮" at bounding box center [154, 38] width 22 height 11
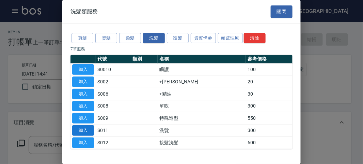
drag, startPoint x: 88, startPoint y: 129, endPoint x: 19, endPoint y: 148, distance: 71.6
click at [87, 129] on button "加入" at bounding box center [83, 130] width 22 height 11
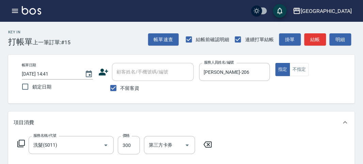
type input "洗髮(S011)"
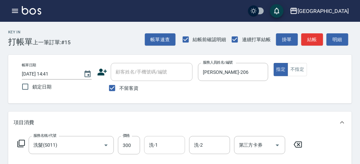
click at [160, 152] on div "洗-1" at bounding box center [164, 145] width 41 height 18
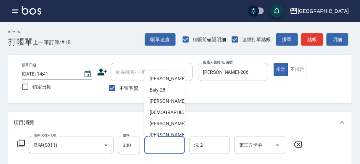
scroll to position [52, 0]
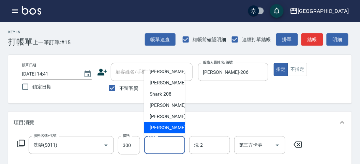
click at [172, 130] on span "[PERSON_NAME] -222" at bounding box center [173, 127] width 46 height 7
type input "[PERSON_NAME]-222"
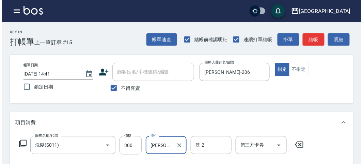
scroll to position [199, 0]
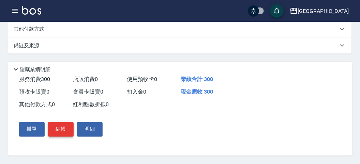
click at [62, 132] on button "結帳" at bounding box center [61, 129] width 26 height 14
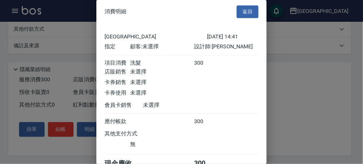
scroll to position [38, 0]
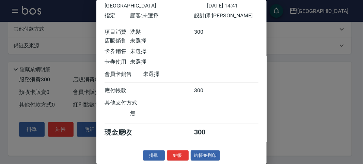
drag, startPoint x: 185, startPoint y: 153, endPoint x: 190, endPoint y: 154, distance: 5.1
click at [185, 153] on button "結帳" at bounding box center [178, 156] width 22 height 11
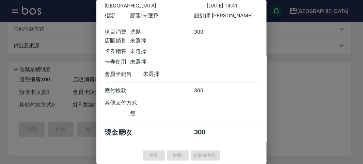
type input "[DATE] 15:06"
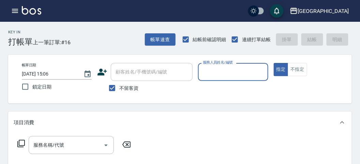
drag, startPoint x: 235, startPoint y: 78, endPoint x: 232, endPoint y: 78, distance: 3.7
click at [232, 78] on input "服務人員姓名/編號" at bounding box center [233, 72] width 64 height 12
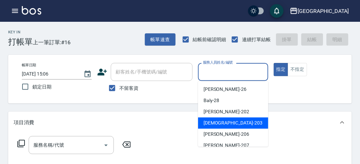
click at [199, 123] on div "聖德 -203" at bounding box center [233, 122] width 70 height 11
type input "聖德-203"
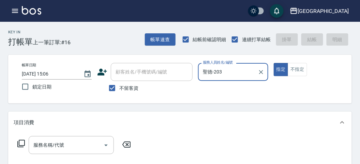
click at [22, 145] on icon at bounding box center [21, 144] width 8 height 8
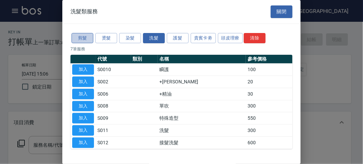
drag, startPoint x: 88, startPoint y: 36, endPoint x: 82, endPoint y: 42, distance: 8.0
click at [87, 36] on button "剪髮" at bounding box center [83, 38] width 22 height 11
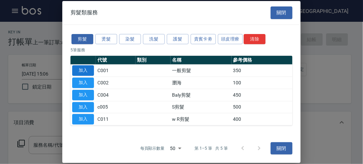
click at [83, 70] on button "加入" at bounding box center [83, 70] width 22 height 11
type input "一般剪髮(C001)"
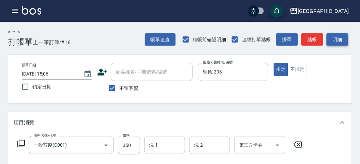
click at [336, 44] on button "明細" at bounding box center [337, 39] width 22 height 13
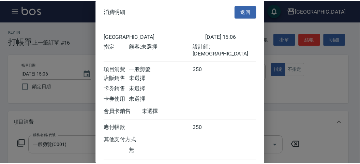
scroll to position [38, 0]
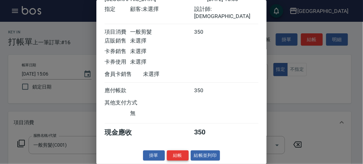
click at [182, 158] on button "結帳" at bounding box center [178, 156] width 22 height 11
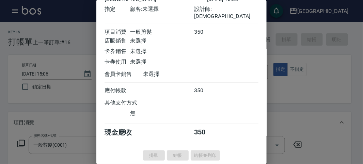
type input "[DATE] 15:18"
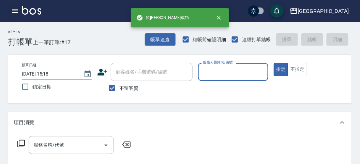
click at [9, 9] on button "button" at bounding box center [15, 11] width 14 height 14
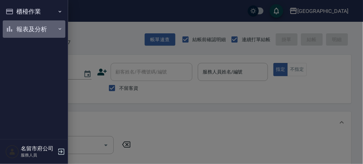
drag, startPoint x: 21, startPoint y: 24, endPoint x: 38, endPoint y: 94, distance: 72.3
click at [21, 24] on button "報表及分析" at bounding box center [34, 29] width 63 height 18
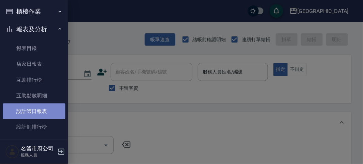
click at [38, 111] on link "設計師日報表" at bounding box center [34, 112] width 63 height 16
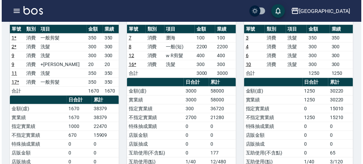
scroll to position [38, 0]
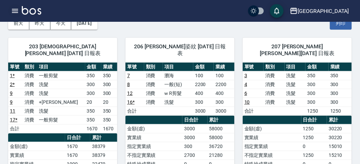
click at [14, 9] on icon "button" at bounding box center [15, 11] width 6 height 4
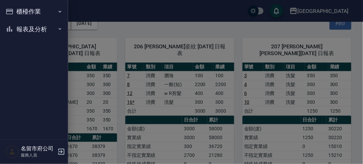
click at [21, 31] on button "報表及分析" at bounding box center [34, 29] width 63 height 18
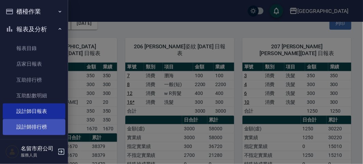
click at [49, 131] on link "設計師排行榜" at bounding box center [34, 127] width 63 height 16
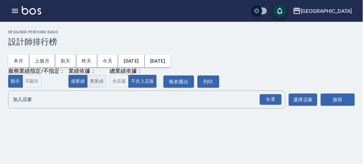
click at [99, 80] on button "實業績" at bounding box center [96, 81] width 19 height 13
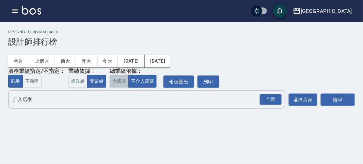
click at [112, 79] on button "含店販" at bounding box center [119, 81] width 19 height 13
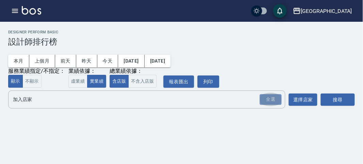
drag, startPoint x: 265, startPoint y: 103, endPoint x: 363, endPoint y: 102, distance: 98.1
click at [267, 103] on div "全選" at bounding box center [271, 99] width 22 height 11
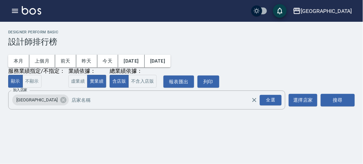
drag, startPoint x: 363, startPoint y: 102, endPoint x: 359, endPoint y: 102, distance: 4.4
click at [359, 102] on div "名留市府 [DATE] - [DATE] 設計師排行榜 列印時間： [DATE][PHONE_NUMBER]:18 Designer Perform Basi…" at bounding box center [181, 71] width 363 height 99
click at [331, 103] on button "搜尋" at bounding box center [338, 100] width 34 height 13
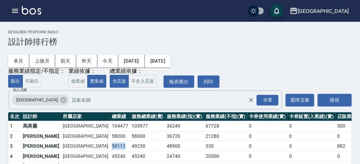
drag, startPoint x: 62, startPoint y: 146, endPoint x: 75, endPoint y: 146, distance: 12.6
click at [110, 146] on td "50112" at bounding box center [120, 146] width 20 height 10
drag, startPoint x: 61, startPoint y: 157, endPoint x: 76, endPoint y: 157, distance: 14.6
click at [110, 157] on td "45240" at bounding box center [120, 156] width 20 height 10
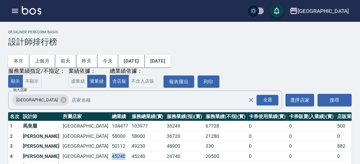
click at [110, 157] on td "45240" at bounding box center [120, 156] width 20 height 10
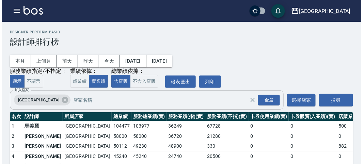
scroll to position [38, 0]
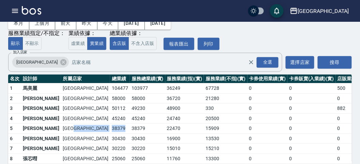
drag, startPoint x: 60, startPoint y: 127, endPoint x: 74, endPoint y: 127, distance: 14.3
click at [74, 127] on tr "5 [PERSON_NAME][GEOGRAPHIC_DATA] 38379 38379 22470 15909 0 0 0 16 / 67" at bounding box center [210, 129] width 404 height 10
click at [110, 127] on td "38379" at bounding box center [120, 129] width 20 height 10
drag, startPoint x: 62, startPoint y: 137, endPoint x: 75, endPoint y: 136, distance: 13.4
click at [110, 136] on td "30430" at bounding box center [120, 139] width 20 height 10
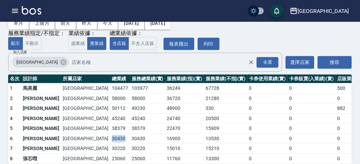
click at [110, 136] on td "30430" at bounding box center [120, 139] width 20 height 10
drag, startPoint x: 62, startPoint y: 144, endPoint x: 77, endPoint y: 145, distance: 15.0
click at [110, 145] on td "30220" at bounding box center [120, 149] width 20 height 10
drag, startPoint x: 77, startPoint y: 145, endPoint x: 73, endPoint y: 148, distance: 5.1
click at [110, 146] on td "30220" at bounding box center [120, 149] width 20 height 10
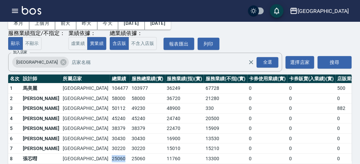
drag, startPoint x: 62, startPoint y: 156, endPoint x: 75, endPoint y: 157, distance: 13.6
click at [110, 157] on td "25060" at bounding box center [120, 159] width 20 height 10
drag, startPoint x: 62, startPoint y: 128, endPoint x: 76, endPoint y: 129, distance: 14.0
click at [110, 129] on td "38379" at bounding box center [120, 129] width 20 height 10
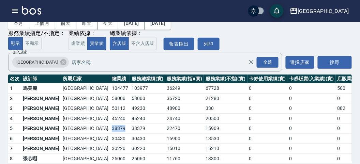
click at [110, 129] on td "38379" at bounding box center [120, 129] width 20 height 10
click at [16, 8] on icon "button" at bounding box center [15, 11] width 8 height 8
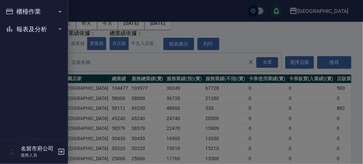
click at [24, 29] on button "報表及分析" at bounding box center [34, 29] width 63 height 18
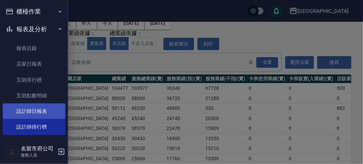
click at [28, 108] on link "設計師日報表" at bounding box center [34, 112] width 63 height 16
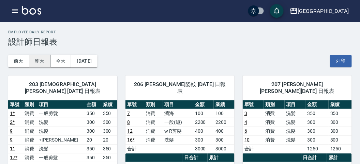
click at [42, 62] on button "昨天" at bounding box center [39, 61] width 21 height 13
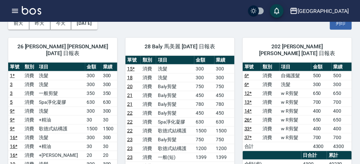
scroll to position [76, 0]
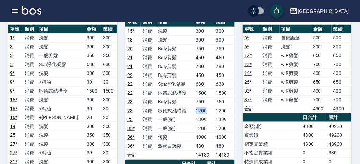
drag, startPoint x: 197, startPoint y: 110, endPoint x: 207, endPoint y: 110, distance: 10.2
click at [207, 110] on td "1200" at bounding box center [204, 110] width 20 height 9
drag, startPoint x: 197, startPoint y: 103, endPoint x: 206, endPoint y: 103, distance: 9.2
click at [206, 103] on td "750" at bounding box center [204, 101] width 20 height 9
drag, startPoint x: 197, startPoint y: 114, endPoint x: 207, endPoint y: 114, distance: 10.6
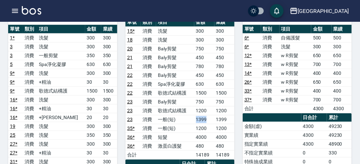
click at [207, 115] on td "1399" at bounding box center [204, 119] width 20 height 9
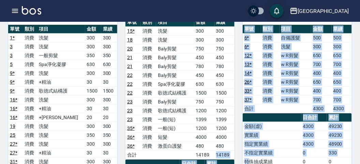
drag, startPoint x: 212, startPoint y: 154, endPoint x: 240, endPoint y: 152, distance: 28.3
click at [239, 152] on div "202 [PERSON_NAME] [PERSON_NAME] [DATE] 日報表 單號 類別 項目 金額 業績 6 * 消費 自備護髮 500 500 6…" at bounding box center [292, 158] width 117 height 333
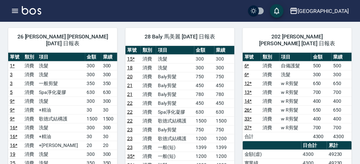
scroll to position [85, 0]
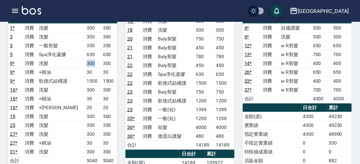
drag, startPoint x: 80, startPoint y: 54, endPoint x: 93, endPoint y: 62, distance: 15.1
click at [98, 59] on tr "9 * 消費 洗髮 300 300" at bounding box center [62, 63] width 109 height 9
drag, startPoint x: 81, startPoint y: 64, endPoint x: 90, endPoint y: 64, distance: 8.2
click at [90, 68] on td "30" at bounding box center [93, 72] width 16 height 9
drag, startPoint x: 82, startPoint y: 71, endPoint x: 97, endPoint y: 72, distance: 15.0
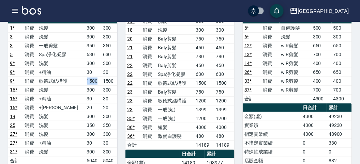
click at [97, 77] on td "1500" at bounding box center [93, 81] width 16 height 9
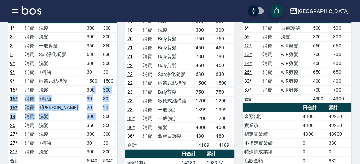
drag, startPoint x: 88, startPoint y: 77, endPoint x: 101, endPoint y: 107, distance: 32.5
click at [101, 107] on tbody "1 * 消費 洗髮 300 300 3 消費 洗髮 300 300 3 消費 一般剪髮 350 350 5 消費 Spa淨化凝膠 630 630 9 * 消費…" at bounding box center [62, 94] width 109 height 142
click at [101, 112] on td "300" at bounding box center [109, 116] width 16 height 9
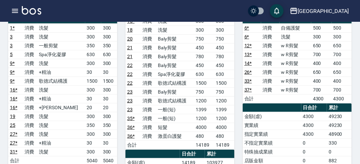
click at [91, 112] on td "300" at bounding box center [93, 116] width 16 height 9
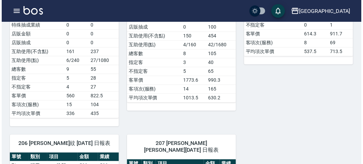
scroll to position [350, 0]
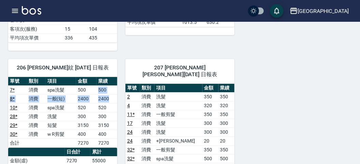
drag, startPoint x: 97, startPoint y: 75, endPoint x: 108, endPoint y: 84, distance: 14.0
click at [108, 85] on tbody "7 * 消費 spa洗髮 500 500 8 * 消費 一般(短) 2400 2400 10 * 消費 spa洗髮 520 520 28 * 消費 洗髮 30…" at bounding box center [62, 116] width 109 height 62
click at [108, 94] on td "2400" at bounding box center [106, 98] width 21 height 9
click at [16, 12] on icon "button" at bounding box center [15, 11] width 8 height 8
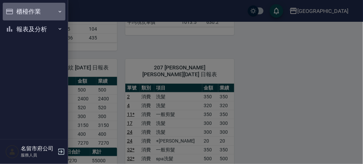
click at [16, 13] on button "櫃檯作業" at bounding box center [34, 12] width 63 height 18
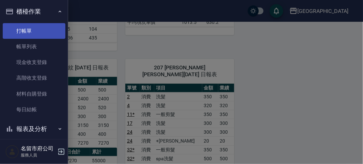
click at [24, 31] on link "打帳單" at bounding box center [34, 31] width 63 height 16
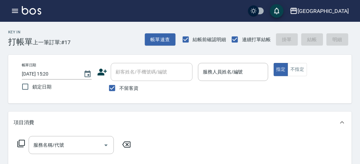
click at [16, 143] on div "服務名稱/代號 服務名稱/代號" at bounding box center [74, 145] width 121 height 18
click at [21, 144] on icon at bounding box center [21, 144] width 8 height 8
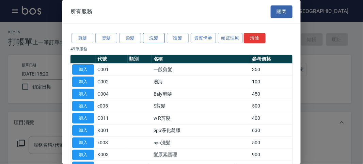
click at [157, 36] on button "洗髮" at bounding box center [154, 38] width 22 height 11
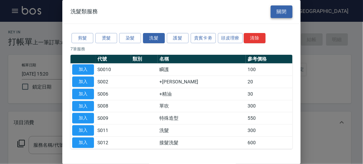
click at [280, 10] on button "關閉" at bounding box center [282, 11] width 22 height 13
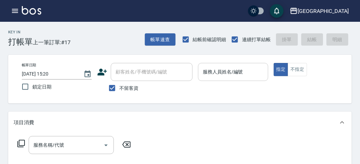
click at [249, 72] on input "服務人員姓名/編號" at bounding box center [233, 72] width 64 height 12
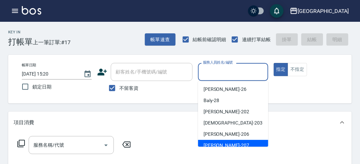
click at [223, 143] on div "[PERSON_NAME] -207" at bounding box center [233, 145] width 70 height 11
type input "[PERSON_NAME]-207"
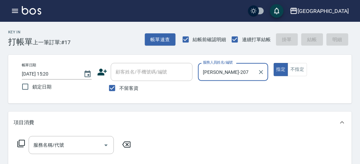
click at [23, 144] on icon at bounding box center [21, 144] width 8 height 8
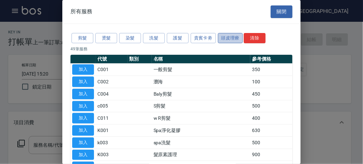
click at [230, 40] on button "頭皮理療" at bounding box center [230, 38] width 25 height 11
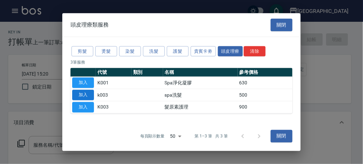
click at [81, 95] on button "加入" at bounding box center [83, 95] width 22 height 11
type input "spa洗髮(k003)"
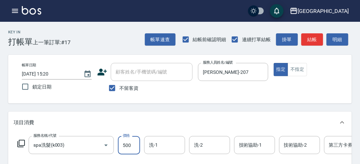
click at [136, 150] on input "500" at bounding box center [129, 145] width 22 height 18
type input "520"
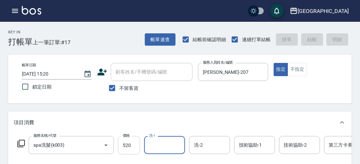
type input "[DATE] 15:53"
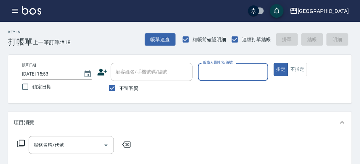
click at [225, 61] on label "服務人員姓名/編號" at bounding box center [218, 62] width 30 height 5
click at [225, 66] on input "服務人員姓名/編號" at bounding box center [233, 72] width 64 height 12
drag, startPoint x: 227, startPoint y: 67, endPoint x: 218, endPoint y: 78, distance: 14.0
click at [227, 68] on input "服務人員姓名/編號" at bounding box center [233, 72] width 64 height 12
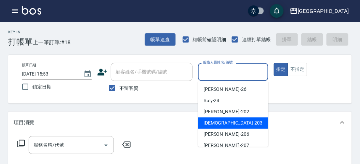
click at [200, 122] on div "聖德 -203" at bounding box center [233, 122] width 70 height 11
type input "聖德-203"
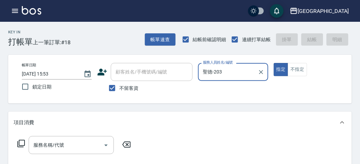
click at [18, 146] on icon at bounding box center [21, 144] width 8 height 8
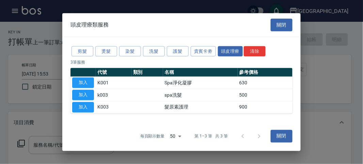
click at [21, 140] on div at bounding box center [181, 82] width 363 height 164
click at [83, 95] on button "加入" at bounding box center [83, 95] width 22 height 11
type input "spa洗髮(k003)"
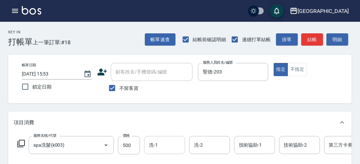
click at [161, 150] on input "洗-1" at bounding box center [164, 145] width 35 height 12
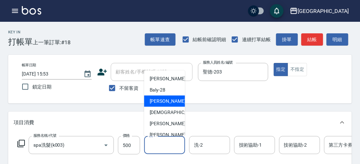
scroll to position [52, 0]
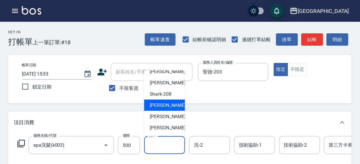
click at [163, 108] on span "小雲 -214" at bounding box center [173, 105] width 46 height 7
type input "小雲-214"
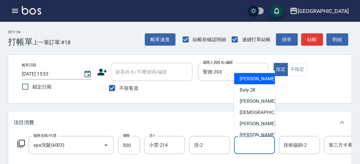
drag, startPoint x: 261, startPoint y: 144, endPoint x: 256, endPoint y: 132, distance: 12.7
click at [260, 144] on input "技術協助-1" at bounding box center [254, 145] width 35 height 12
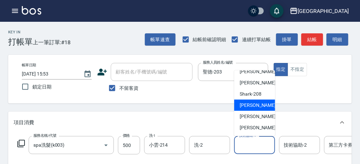
click at [251, 102] on span "小雲 -214" at bounding box center [262, 105] width 46 height 7
type input "小雲-214"
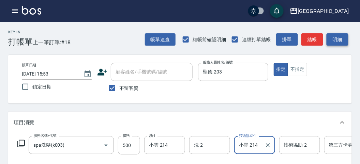
click at [339, 40] on button "明細" at bounding box center [337, 39] width 22 height 13
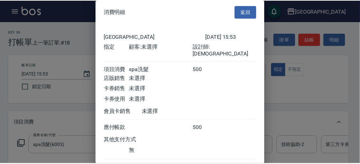
scroll to position [38, 0]
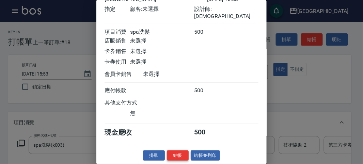
click at [178, 154] on button "結帳" at bounding box center [178, 156] width 22 height 11
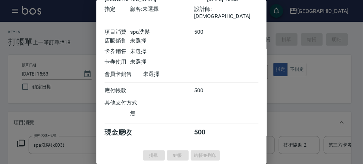
type input "[DATE] 15:58"
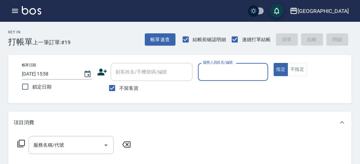
drag, startPoint x: 232, startPoint y: 70, endPoint x: 232, endPoint y: 78, distance: 7.8
click at [232, 69] on input "服務人員姓名/編號" at bounding box center [233, 72] width 64 height 12
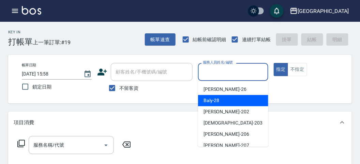
scroll to position [52, 0]
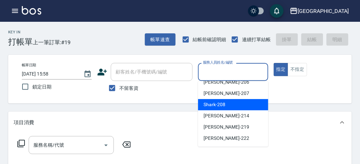
click at [232, 106] on div "Shark -208" at bounding box center [233, 104] width 70 height 11
type input "Shark-208"
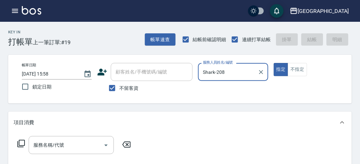
click at [23, 143] on icon at bounding box center [21, 144] width 8 height 8
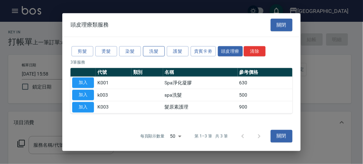
click at [148, 49] on button "洗髮" at bounding box center [154, 51] width 22 height 11
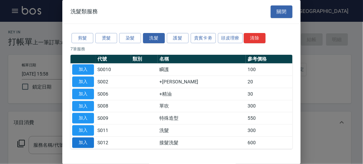
click at [85, 143] on button "加入" at bounding box center [83, 143] width 22 height 11
type input "接髮洗髮(S012)"
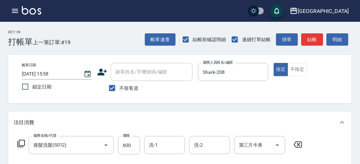
click at [23, 143] on icon at bounding box center [21, 144] width 8 height 8
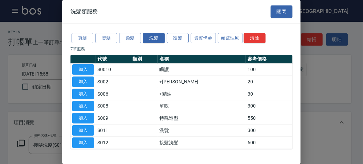
click at [171, 33] on button "護髮" at bounding box center [178, 38] width 22 height 11
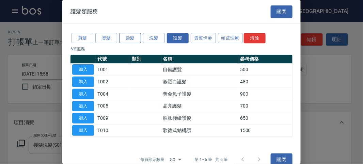
click at [120, 37] on button "染髮" at bounding box center [130, 38] width 22 height 11
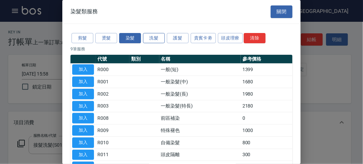
drag, startPoint x: 162, startPoint y: 37, endPoint x: 162, endPoint y: 42, distance: 5.1
click at [162, 37] on button "洗髮" at bounding box center [154, 38] width 22 height 11
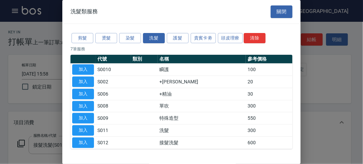
drag, startPoint x: 90, startPoint y: 82, endPoint x: 18, endPoint y: 120, distance: 81.7
click at [90, 82] on button "加入" at bounding box center [83, 82] width 22 height 11
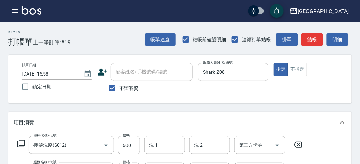
click at [20, 143] on icon at bounding box center [21, 144] width 8 height 8
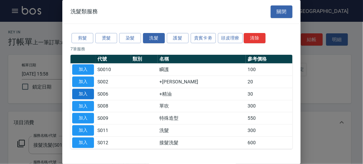
click at [74, 93] on button "加入" at bounding box center [83, 94] width 22 height 11
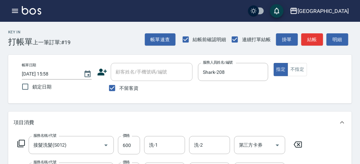
click at [153, 143] on div "洗-1 洗-1" at bounding box center [164, 145] width 41 height 18
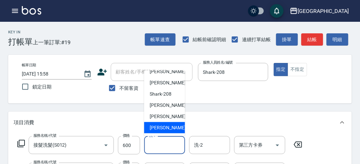
click at [157, 126] on span "[PERSON_NAME] -222" at bounding box center [173, 127] width 46 height 7
type input "[PERSON_NAME]-222"
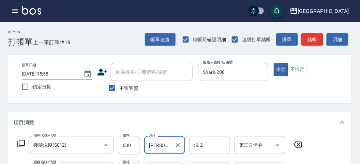
scroll to position [76, 0]
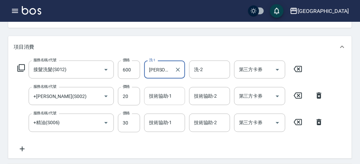
click at [170, 95] on div "技術協助-1 技術協助-1" at bounding box center [164, 96] width 41 height 18
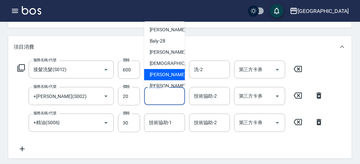
scroll to position [52, 0]
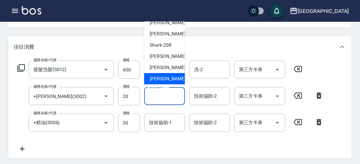
click at [168, 82] on span "[PERSON_NAME] -222" at bounding box center [173, 78] width 46 height 7
type input "[PERSON_NAME]-222"
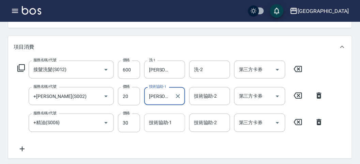
drag, startPoint x: 164, startPoint y: 126, endPoint x: 163, endPoint y: 114, distance: 11.6
click at [164, 126] on input "技術協助-1" at bounding box center [164, 123] width 35 height 12
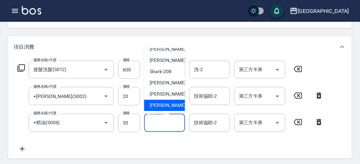
click at [167, 107] on span "[PERSON_NAME] -222" at bounding box center [173, 105] width 46 height 7
type input "[PERSON_NAME]-222"
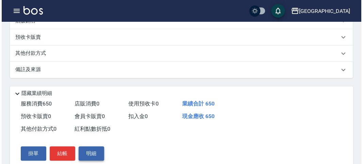
scroll to position [252, 0]
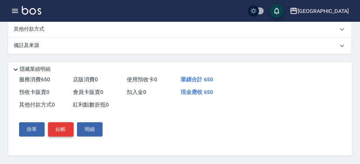
click at [63, 128] on button "結帳" at bounding box center [61, 130] width 26 height 14
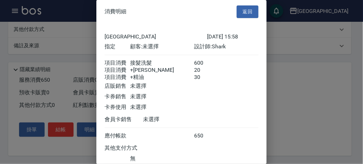
scroll to position [53, 0]
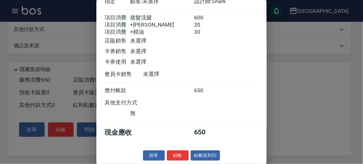
click at [175, 154] on button "結帳" at bounding box center [178, 156] width 22 height 11
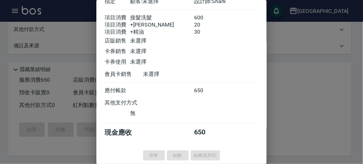
type input "[DATE] 16:01"
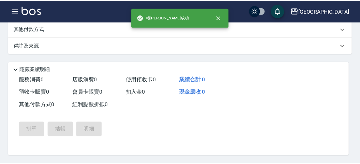
scroll to position [0, 0]
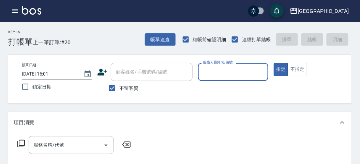
click at [217, 75] on input "服務人員姓名/編號" at bounding box center [233, 72] width 64 height 12
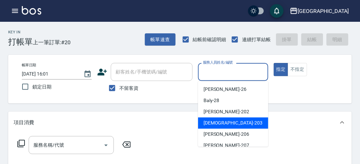
click at [227, 121] on div "聖德 -203" at bounding box center [233, 122] width 70 height 11
type input "聖德-203"
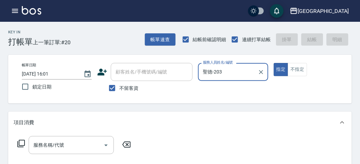
click at [20, 147] on icon at bounding box center [20, 143] width 7 height 7
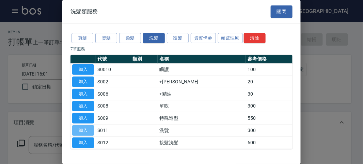
click at [89, 128] on button "加入" at bounding box center [83, 130] width 22 height 11
type input "洗髮(S011)"
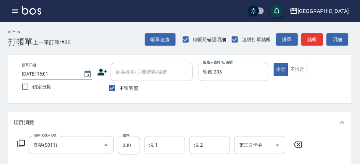
click at [156, 139] on div "洗-1" at bounding box center [164, 145] width 41 height 18
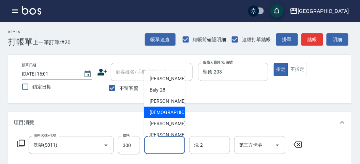
scroll to position [52, 0]
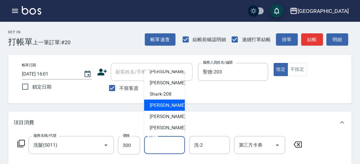
click at [165, 103] on span "小雲 -214" at bounding box center [173, 105] width 46 height 7
type input "小雲-214"
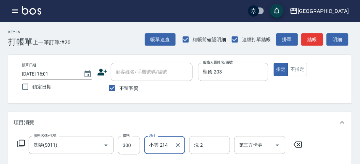
click at [19, 144] on icon at bounding box center [20, 143] width 7 height 7
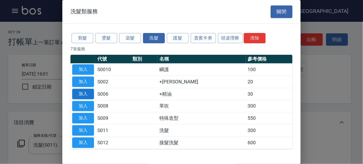
click at [93, 91] on button "加入" at bounding box center [83, 94] width 22 height 11
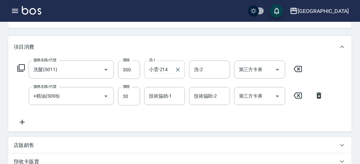
scroll to position [38, 0]
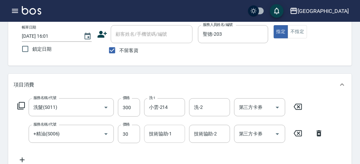
click at [163, 140] on div "技術協助-1" at bounding box center [164, 134] width 41 height 18
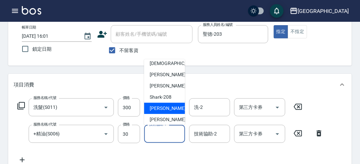
click at [166, 109] on span "小雲 -214" at bounding box center [173, 108] width 46 height 7
type input "小雲-214"
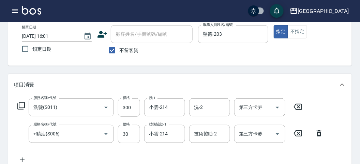
click at [21, 107] on icon at bounding box center [21, 106] width 8 height 8
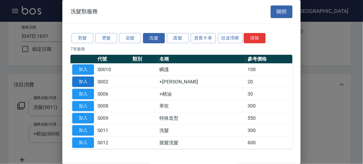
click at [89, 81] on button "加入" at bounding box center [83, 82] width 22 height 11
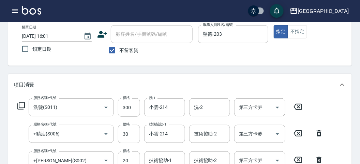
scroll to position [151, 0]
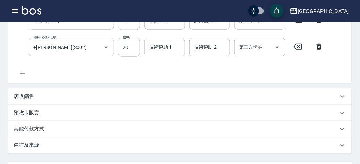
click at [165, 45] on input "技術協助-1" at bounding box center [164, 47] width 35 height 12
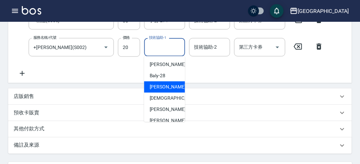
scroll to position [52, 0]
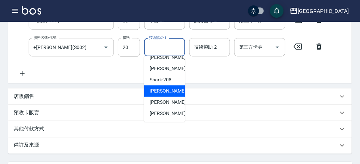
click at [162, 86] on div "小雲 -214" at bounding box center [164, 90] width 41 height 11
type input "小雲-214"
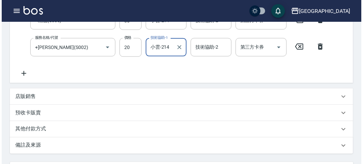
scroll to position [252, 0]
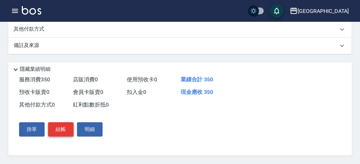
click at [57, 128] on button "結帳" at bounding box center [61, 130] width 26 height 14
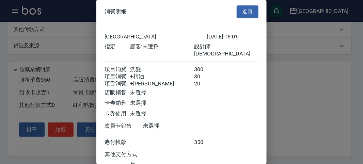
scroll to position [53, 0]
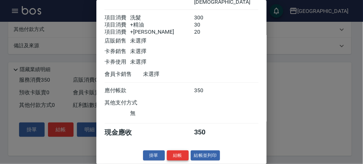
click at [179, 153] on button "結帳" at bounding box center [178, 156] width 22 height 11
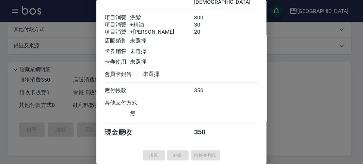
type input "[DATE] 16:10"
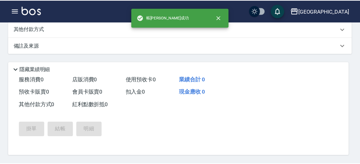
scroll to position [0, 0]
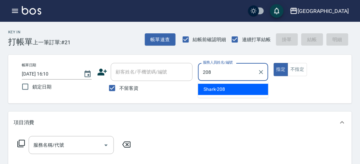
click at [234, 90] on div "Shark -208" at bounding box center [233, 89] width 70 height 11
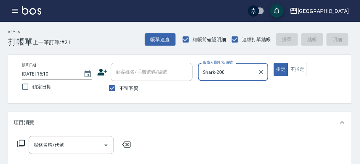
type input "Shark-208"
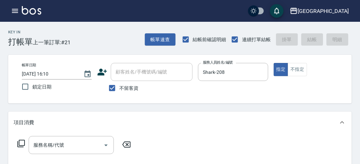
click at [22, 143] on icon at bounding box center [21, 144] width 8 height 8
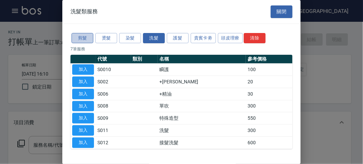
click at [86, 37] on button "剪髮" at bounding box center [83, 38] width 22 height 11
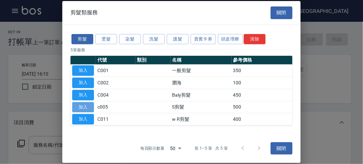
click at [85, 103] on button "加入" at bounding box center [83, 107] width 22 height 11
type input "S剪髮(c005)"
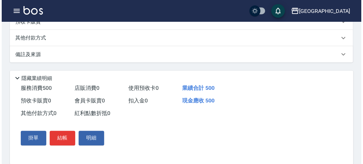
scroll to position [199, 0]
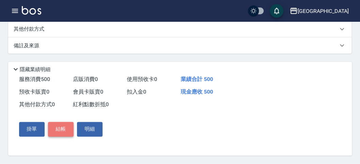
click at [64, 128] on button "結帳" at bounding box center [61, 129] width 26 height 14
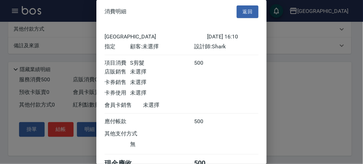
scroll to position [38, 0]
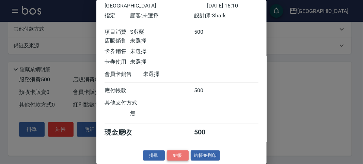
click at [177, 153] on button "結帳" at bounding box center [178, 156] width 22 height 11
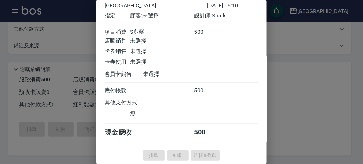
type input "[DATE] 16:12"
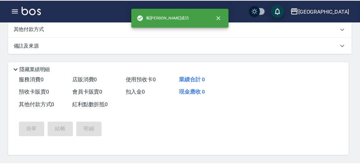
scroll to position [0, 0]
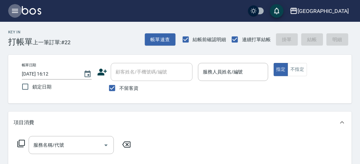
click at [16, 11] on icon "button" at bounding box center [15, 11] width 6 height 4
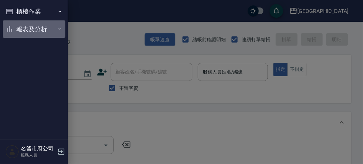
click at [23, 30] on button "報表及分析" at bounding box center [34, 29] width 63 height 18
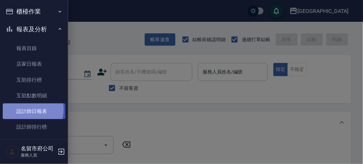
click at [27, 109] on link "設計師日報表" at bounding box center [34, 112] width 63 height 16
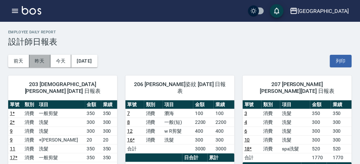
click at [39, 61] on button "昨天" at bounding box center [39, 61] width 21 height 13
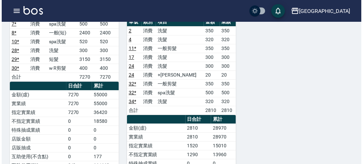
scroll to position [341, 0]
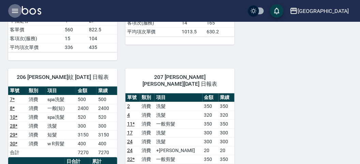
click at [14, 13] on icon "button" at bounding box center [15, 11] width 8 height 8
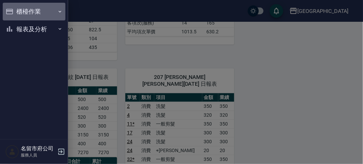
click at [26, 10] on button "櫃檯作業" at bounding box center [34, 12] width 63 height 18
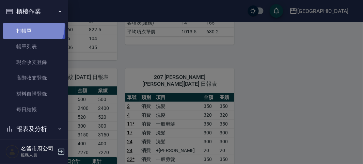
click at [26, 26] on link "打帳單" at bounding box center [34, 31] width 63 height 16
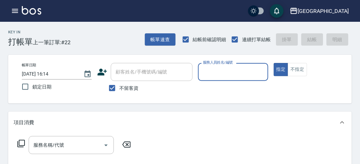
click at [234, 67] on input "服務人員姓名/編號" at bounding box center [233, 72] width 64 height 12
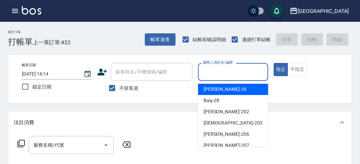
click at [227, 91] on div "[PERSON_NAME] -26" at bounding box center [233, 89] width 70 height 11
type input "[PERSON_NAME]-26"
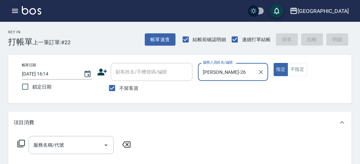
click at [21, 144] on icon at bounding box center [21, 144] width 8 height 8
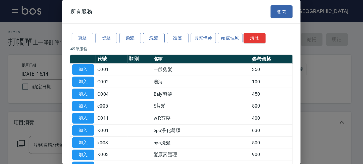
click at [152, 37] on button "洗髮" at bounding box center [154, 38] width 22 height 11
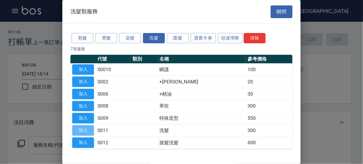
drag, startPoint x: 85, startPoint y: 128, endPoint x: 55, endPoint y: 137, distance: 30.9
click at [84, 128] on button "加入" at bounding box center [83, 130] width 22 height 11
type input "洗髮(S011)"
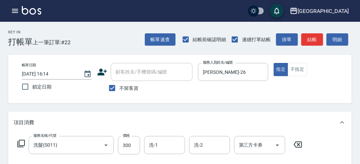
click at [20, 145] on icon at bounding box center [21, 144] width 8 height 8
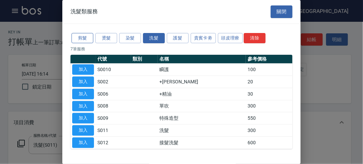
click at [74, 37] on button "剪髮" at bounding box center [83, 38] width 22 height 11
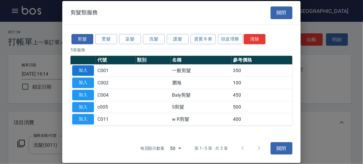
click at [80, 70] on button "加入" at bounding box center [83, 70] width 22 height 11
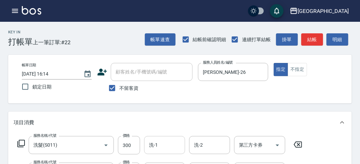
click at [163, 148] on input "洗-1" at bounding box center [164, 145] width 35 height 12
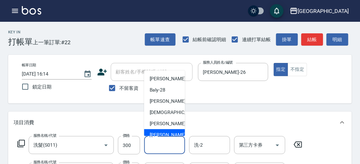
scroll to position [52, 0]
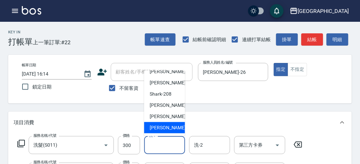
drag, startPoint x: 164, startPoint y: 129, endPoint x: 156, endPoint y: 140, distance: 14.0
click at [164, 127] on span "[PERSON_NAME] -222" at bounding box center [173, 127] width 46 height 7
type input "[PERSON_NAME]-222"
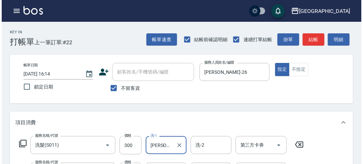
scroll to position [226, 0]
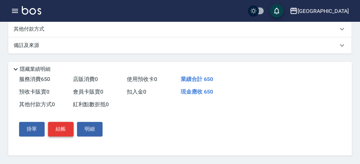
click at [71, 129] on button "結帳" at bounding box center [61, 129] width 26 height 14
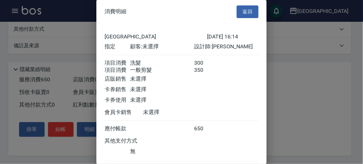
scroll to position [45, 0]
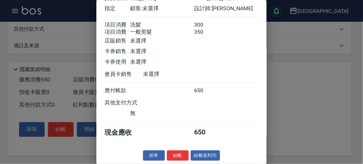
drag, startPoint x: 183, startPoint y: 159, endPoint x: 183, endPoint y: 163, distance: 3.4
click at [183, 160] on button "結帳" at bounding box center [178, 156] width 22 height 11
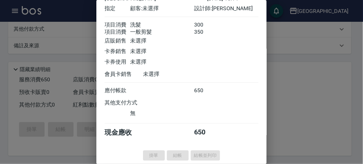
type input "[DATE] 16:18"
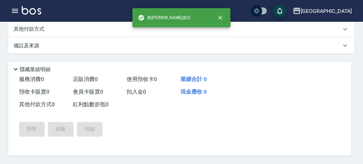
scroll to position [0, 0]
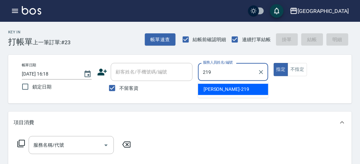
type input "[PERSON_NAME]-219"
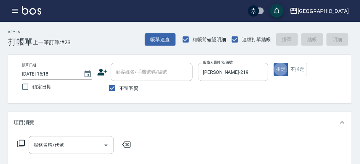
type button "true"
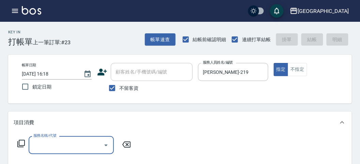
click at [20, 146] on icon at bounding box center [21, 144] width 8 height 8
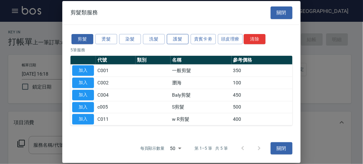
click at [182, 37] on button "護髮" at bounding box center [178, 39] width 22 height 11
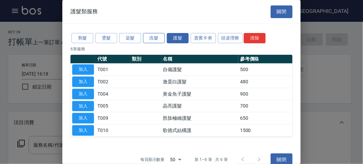
click at [162, 37] on button "洗髮" at bounding box center [154, 38] width 22 height 11
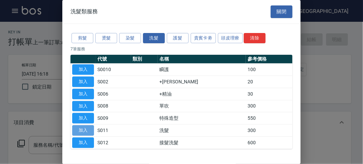
click at [85, 128] on button "加入" at bounding box center [83, 130] width 22 height 11
type input "洗髮(S011)"
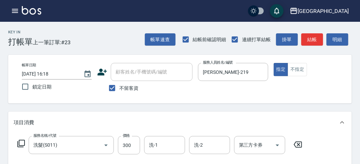
click at [21, 142] on icon at bounding box center [21, 144] width 8 height 8
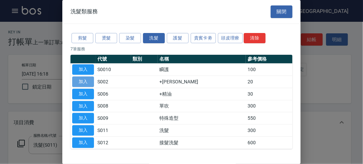
click at [91, 81] on button "加入" at bounding box center [83, 82] width 22 height 11
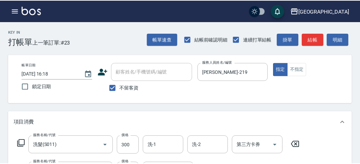
scroll to position [90, 0]
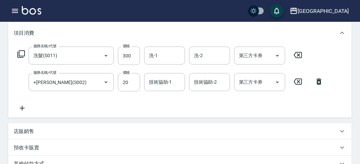
click at [23, 55] on icon at bounding box center [21, 54] width 8 height 8
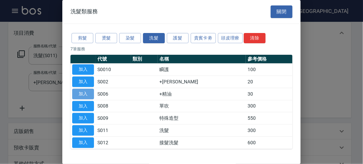
click at [89, 89] on button "加入" at bounding box center [83, 94] width 22 height 11
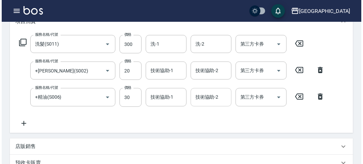
scroll to position [0, 0]
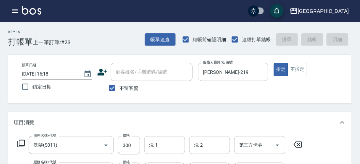
type input "[DATE] 16:25"
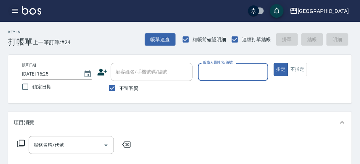
click at [14, 8] on icon "button" at bounding box center [15, 11] width 8 height 8
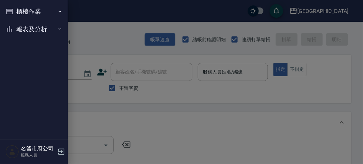
drag, startPoint x: 35, startPoint y: 31, endPoint x: 35, endPoint y: 26, distance: 5.5
click at [35, 30] on button "報表及分析" at bounding box center [34, 29] width 63 height 18
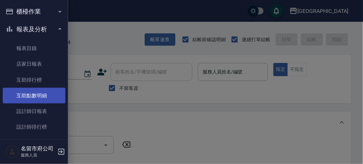
scroll to position [22, 0]
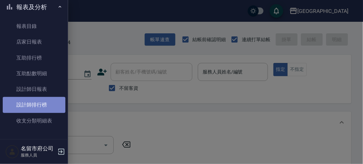
click at [44, 105] on link "設計師排行榜" at bounding box center [34, 105] width 63 height 16
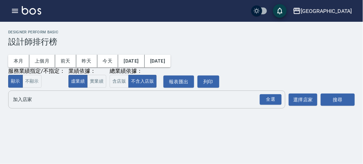
click at [274, 106] on div "全選" at bounding box center [270, 100] width 24 height 18
click at [277, 102] on div "全選" at bounding box center [271, 99] width 22 height 11
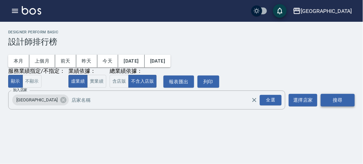
click at [336, 103] on button "搜尋" at bounding box center [338, 100] width 34 height 13
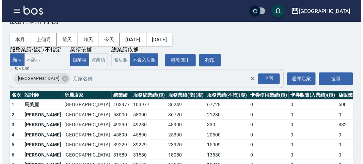
scroll to position [60, 0]
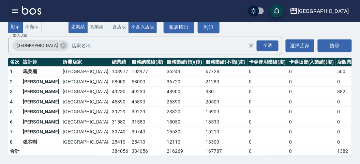
click at [17, 12] on icon "button" at bounding box center [15, 11] width 8 height 8
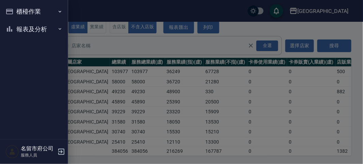
click at [29, 31] on button "報表及分析" at bounding box center [34, 29] width 63 height 18
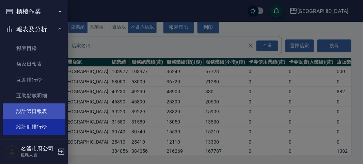
click at [51, 110] on link "設計師日報表" at bounding box center [34, 112] width 63 height 16
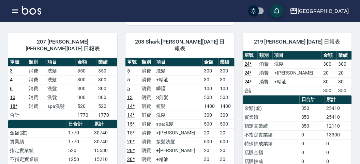
scroll to position [416, 0]
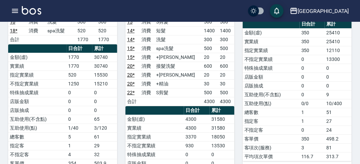
click at [40, 14] on img at bounding box center [31, 10] width 19 height 9
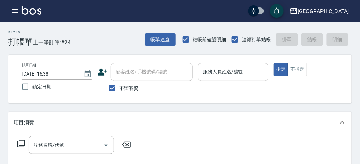
click at [237, 150] on div "服務名稱/代號 服務名稱/代號" at bounding box center [179, 157] width 343 height 47
click at [218, 68] on input "服務人員姓名/編號" at bounding box center [233, 72] width 64 height 12
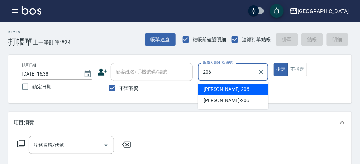
type input "206"
type button "true"
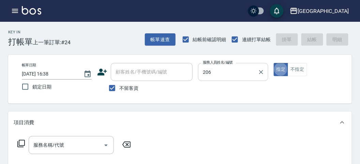
type input "[PERSON_NAME]-206"
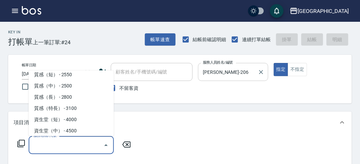
scroll to position [206, 0]
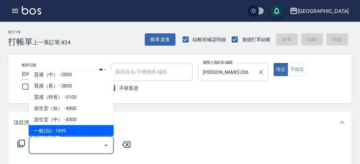
type input "一般(短)(R000)"
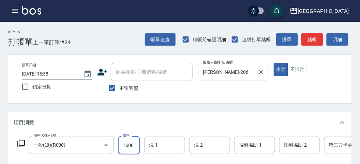
type input "1600"
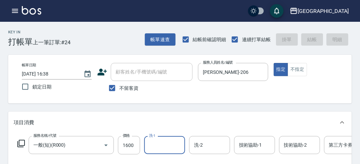
type input "[DATE] 16:46"
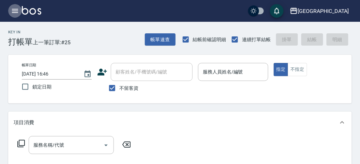
click at [13, 13] on icon "button" at bounding box center [15, 11] width 6 height 4
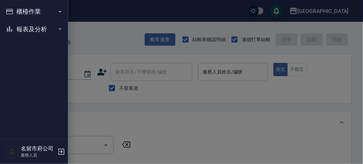
click at [13, 13] on button "櫃檯作業" at bounding box center [34, 12] width 63 height 18
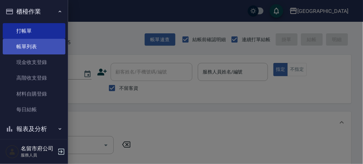
click at [34, 51] on link "帳單列表" at bounding box center [34, 47] width 63 height 16
click at [30, 48] on link "帳單列表" at bounding box center [34, 47] width 63 height 16
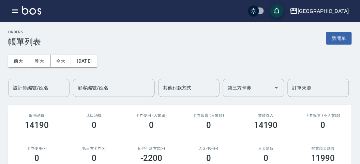
click at [35, 91] on div "設計師編號/姓名 設計師編號/姓名" at bounding box center [38, 88] width 61 height 18
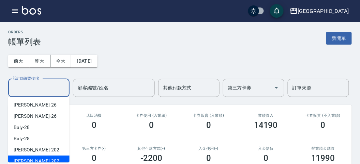
click at [82, 72] on div "[DATE] [DATE] [DATE] [DATE] 設計師編號/姓名 設計師編號/姓名 顧客編號/姓名 顧客編號/姓名 其他付款方式 其他付款方式 第三方…" at bounding box center [179, 72] width 343 height 50
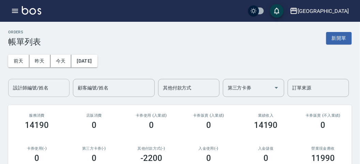
click at [27, 82] on div "設計師編號/姓名 設計師編號/姓名" at bounding box center [38, 88] width 61 height 18
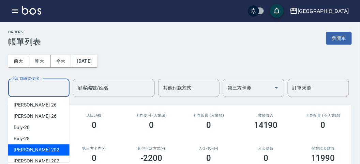
scroll to position [38, 0]
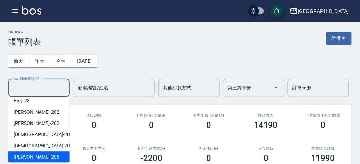
click at [41, 158] on div "[PERSON_NAME] -206" at bounding box center [38, 157] width 61 height 11
type input "[PERSON_NAME]-206"
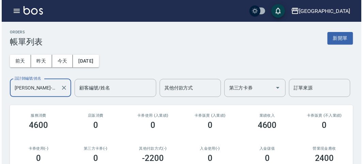
scroll to position [175, 0]
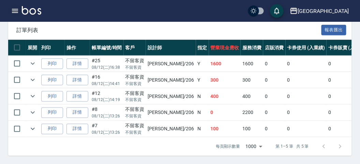
click at [15, 9] on icon "button" at bounding box center [15, 11] width 6 height 4
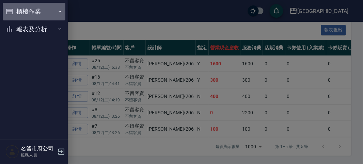
click at [15, 9] on button "櫃檯作業" at bounding box center [34, 12] width 63 height 18
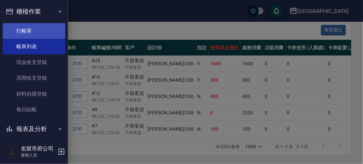
click at [27, 33] on link "打帳單" at bounding box center [34, 31] width 63 height 16
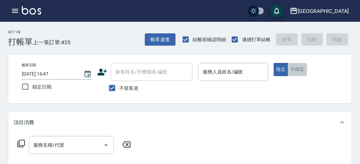
click at [297, 70] on button "不指定" at bounding box center [296, 69] width 19 height 13
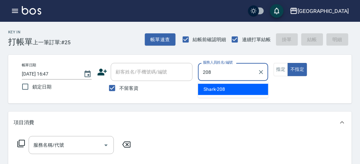
click at [211, 86] on div "Shark -208" at bounding box center [233, 89] width 70 height 11
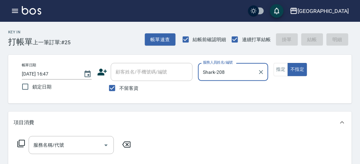
type input "Shark-208"
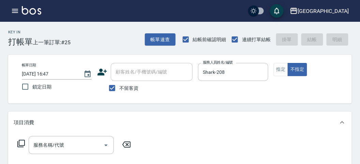
click at [24, 141] on icon at bounding box center [21, 144] width 8 height 8
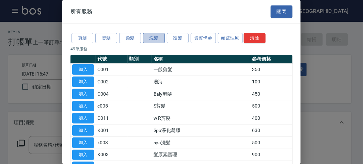
click at [154, 38] on button "洗髮" at bounding box center [154, 38] width 22 height 11
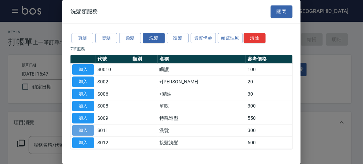
click at [79, 129] on button "加入" at bounding box center [83, 130] width 22 height 11
type input "洗髮(S011)"
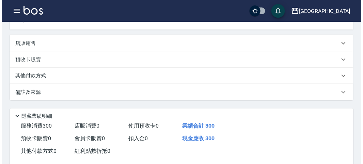
scroll to position [199, 0]
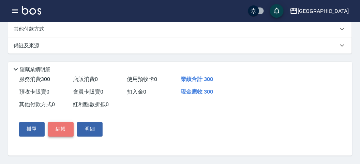
click at [57, 130] on button "結帳" at bounding box center [61, 129] width 26 height 14
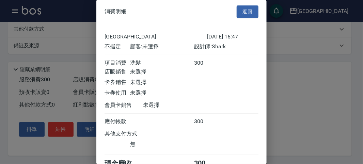
scroll to position [38, 0]
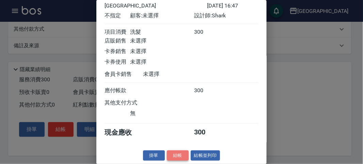
click at [181, 153] on button "結帳" at bounding box center [178, 156] width 22 height 11
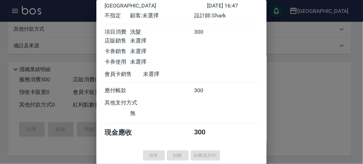
type input "[DATE] 16:48"
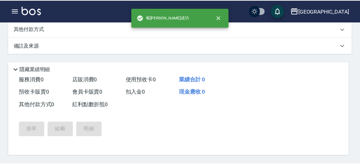
scroll to position [0, 0]
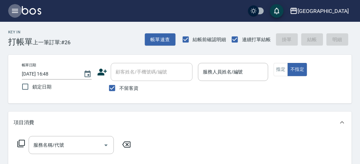
click at [13, 11] on icon "button" at bounding box center [15, 11] width 8 height 8
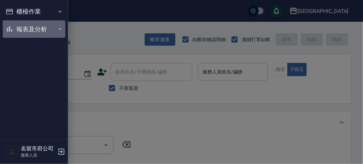
click at [23, 29] on button "報表及分析" at bounding box center [34, 29] width 63 height 18
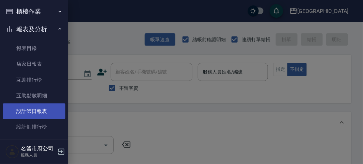
click at [47, 113] on link "設計師日報表" at bounding box center [34, 112] width 63 height 16
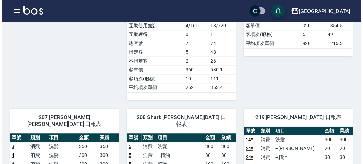
scroll to position [378, 0]
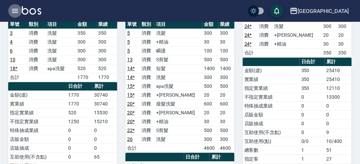
click at [15, 9] on icon "button" at bounding box center [15, 11] width 6 height 4
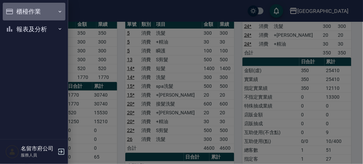
click at [25, 9] on button "櫃檯作業" at bounding box center [34, 12] width 63 height 18
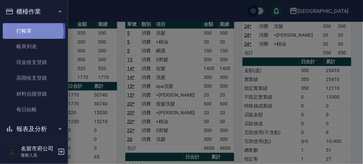
click at [30, 31] on link "打帳單" at bounding box center [34, 31] width 63 height 16
